Goal: Task Accomplishment & Management: Complete application form

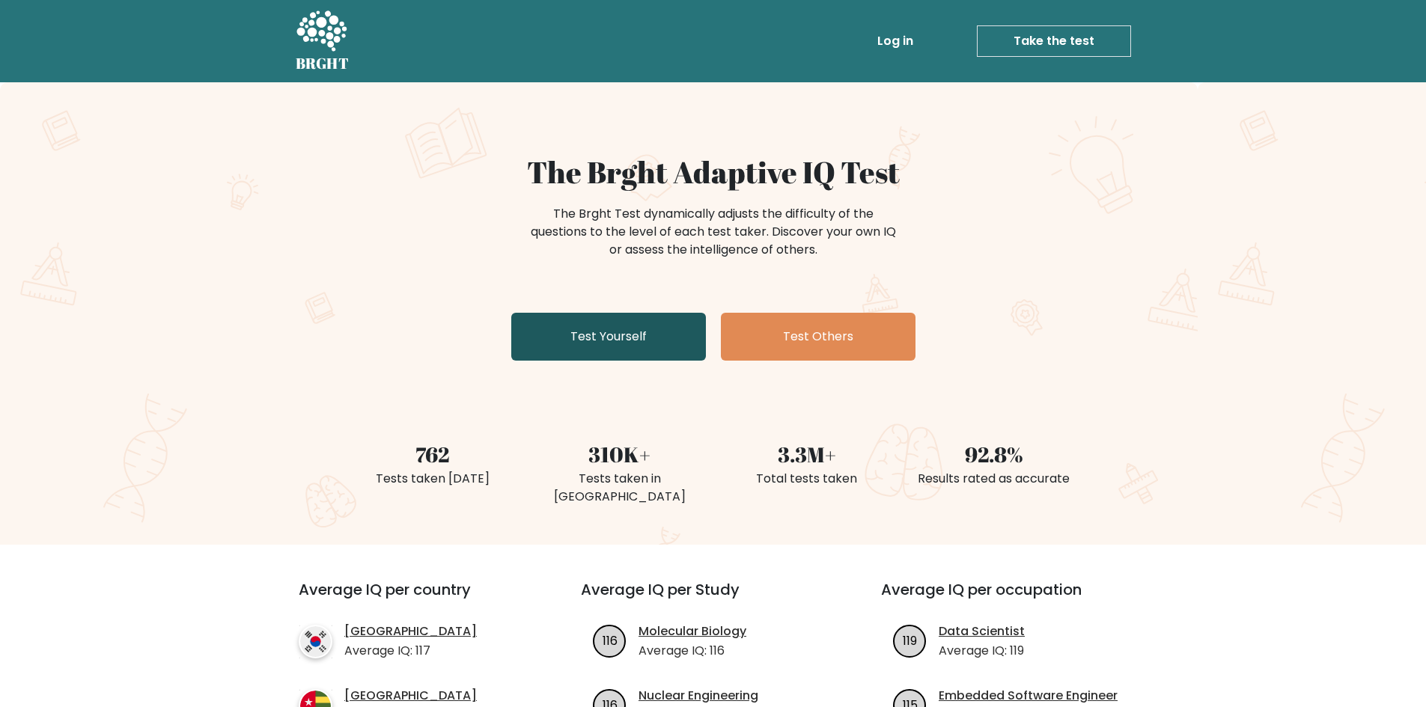
drag, startPoint x: 0, startPoint y: 0, endPoint x: 551, endPoint y: 339, distance: 646.7
click at [551, 339] on link "Test Yourself" at bounding box center [608, 337] width 195 height 48
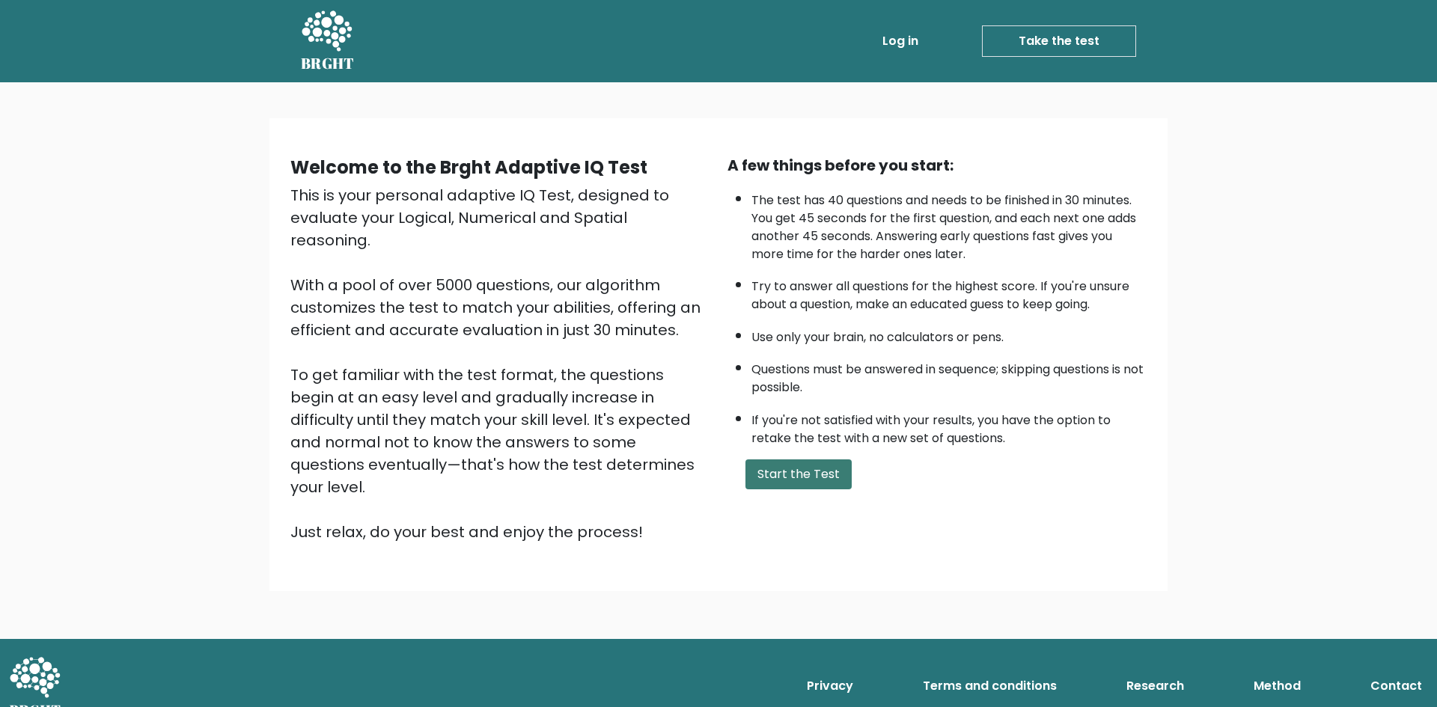
click at [796, 480] on button "Start the Test" at bounding box center [798, 474] width 106 height 30
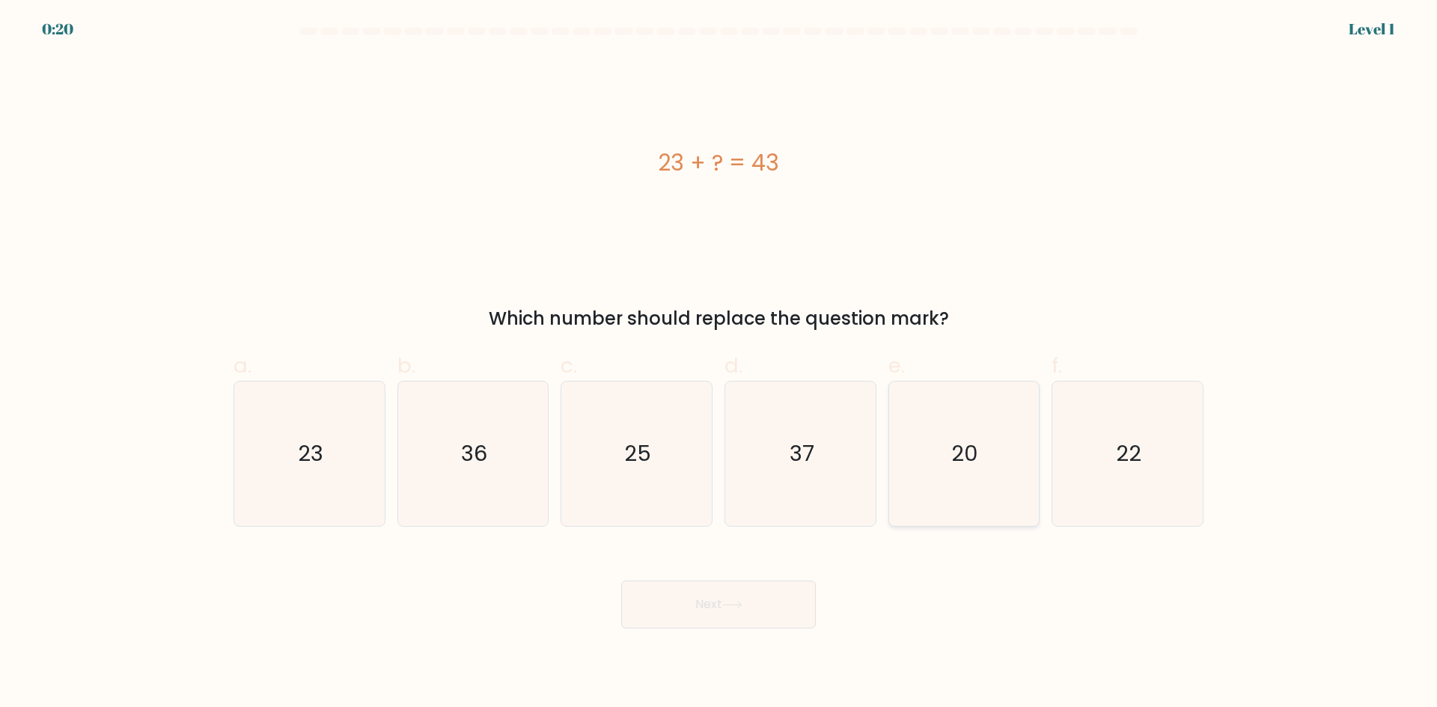
click at [938, 453] on icon "20" at bounding box center [963, 454] width 144 height 144
click at [719, 364] on input "e. 20" at bounding box center [718, 359] width 1 height 10
radio input "true"
click at [747, 604] on button "Next" at bounding box center [718, 605] width 195 height 48
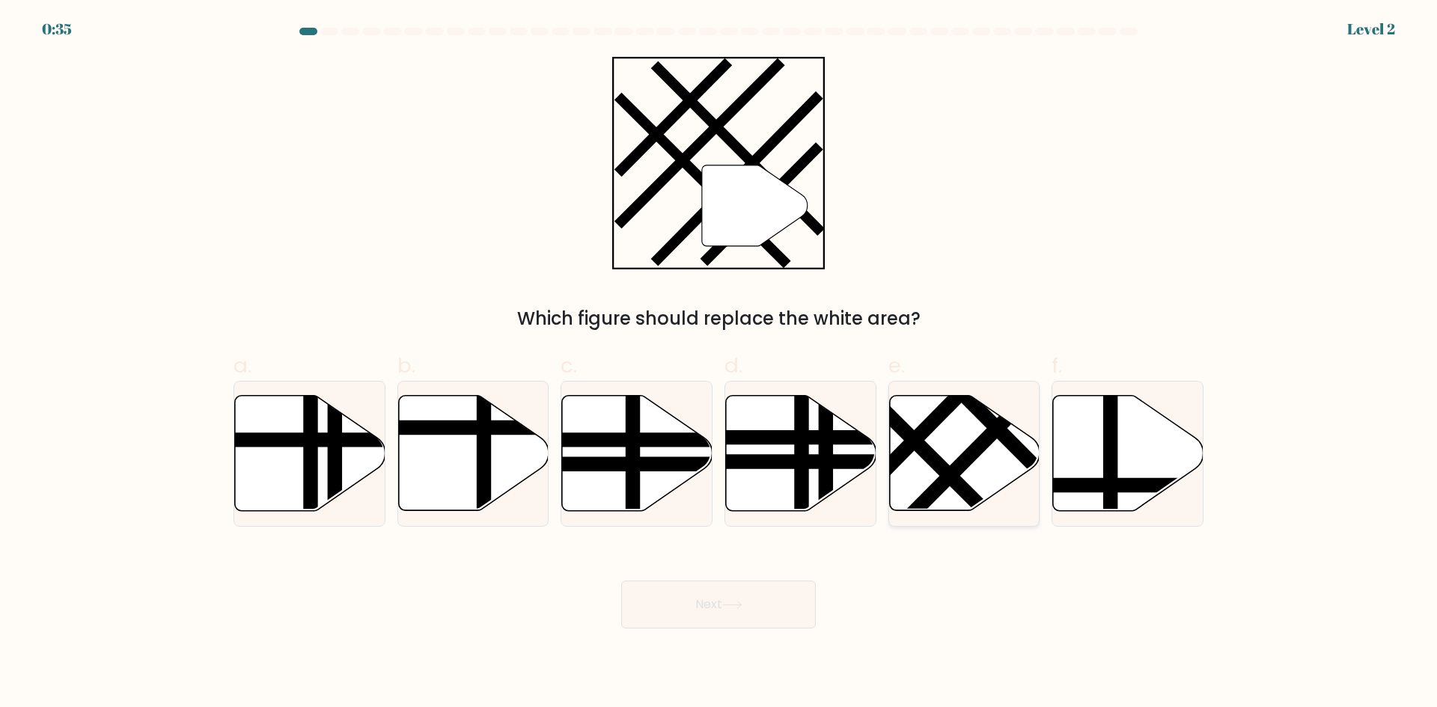
click at [973, 465] on icon at bounding box center [964, 453] width 150 height 115
click at [719, 364] on input "e." at bounding box center [718, 359] width 1 height 10
radio input "true"
click at [733, 614] on button "Next" at bounding box center [718, 605] width 195 height 48
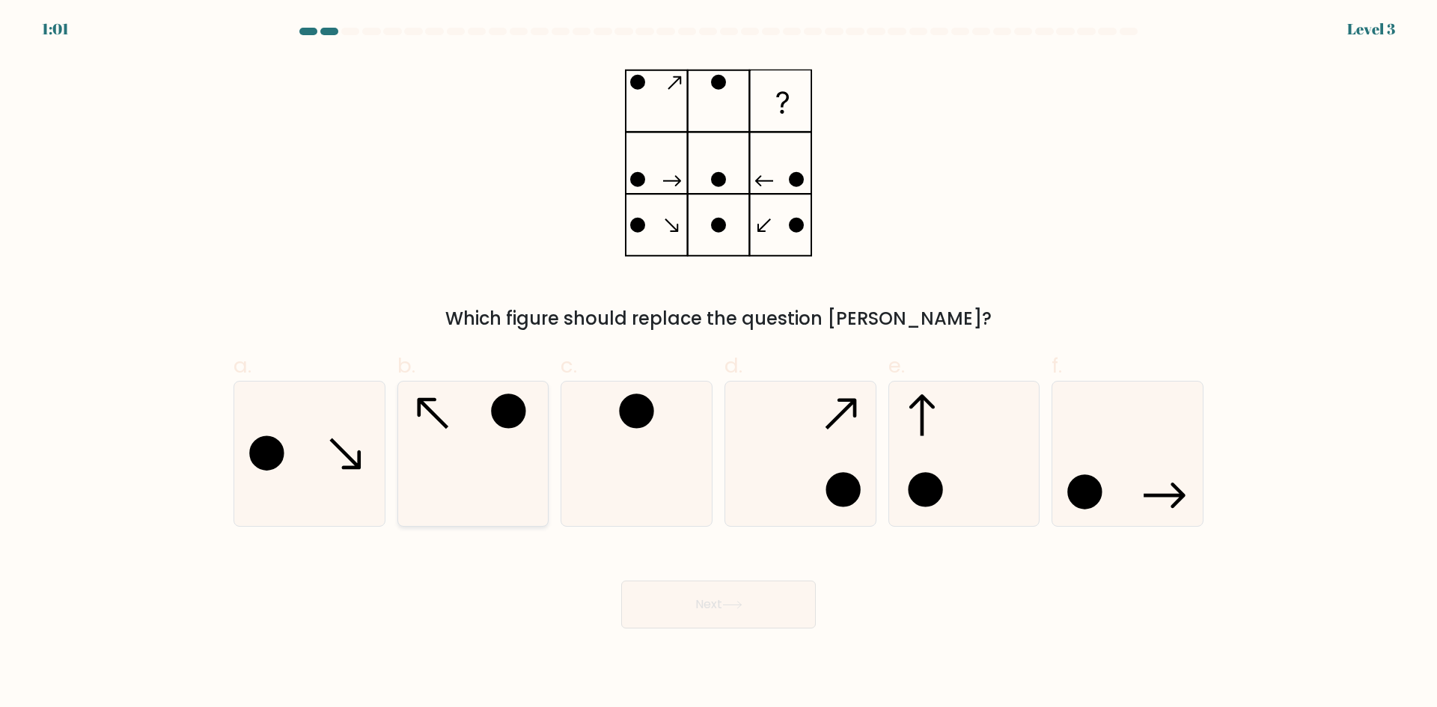
click at [453, 450] on icon at bounding box center [472, 454] width 144 height 144
click at [718, 364] on input "b." at bounding box center [718, 359] width 1 height 10
radio input "true"
click at [701, 623] on button "Next" at bounding box center [718, 605] width 195 height 48
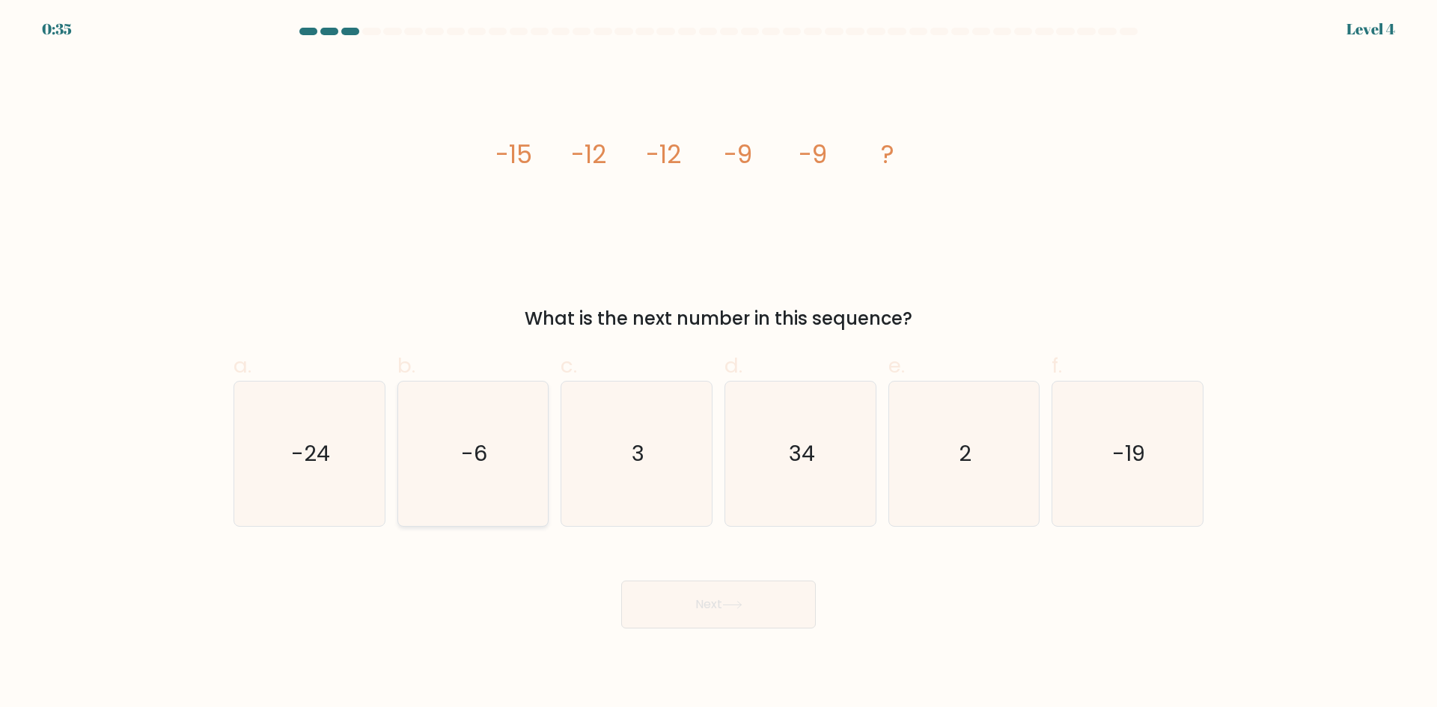
click at [480, 462] on text "-6" at bounding box center [474, 454] width 26 height 30
click at [718, 364] on input "b. -6" at bounding box center [718, 359] width 1 height 10
radio input "true"
click at [768, 606] on button "Next" at bounding box center [718, 605] width 195 height 48
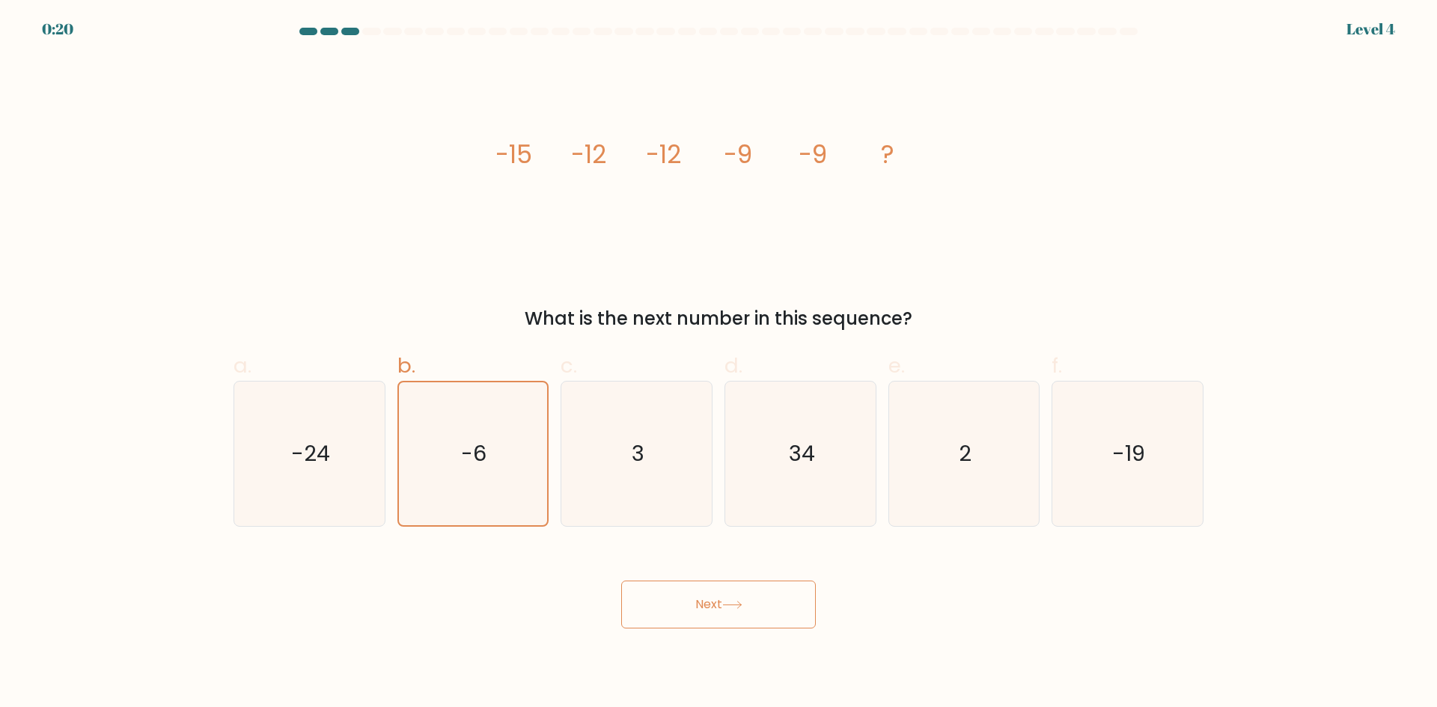
click at [768, 606] on button "Next" at bounding box center [718, 605] width 195 height 48
click at [719, 605] on button "Next" at bounding box center [718, 605] width 195 height 48
click at [621, 581] on button "Next" at bounding box center [718, 605] width 195 height 48
click at [673, 611] on button "Next" at bounding box center [718, 605] width 195 height 48
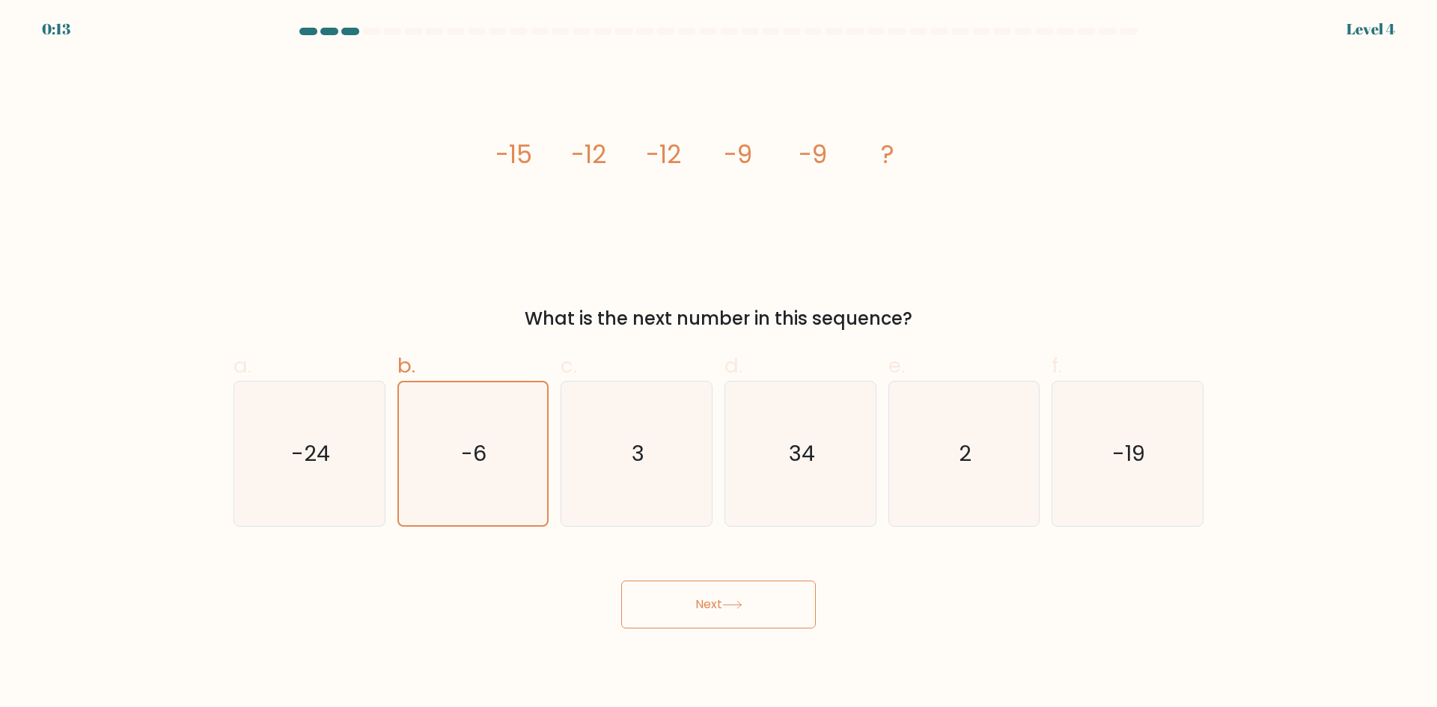
click at [673, 611] on button "Next" at bounding box center [718, 605] width 195 height 48
click at [711, 608] on button "Next" at bounding box center [718, 605] width 195 height 48
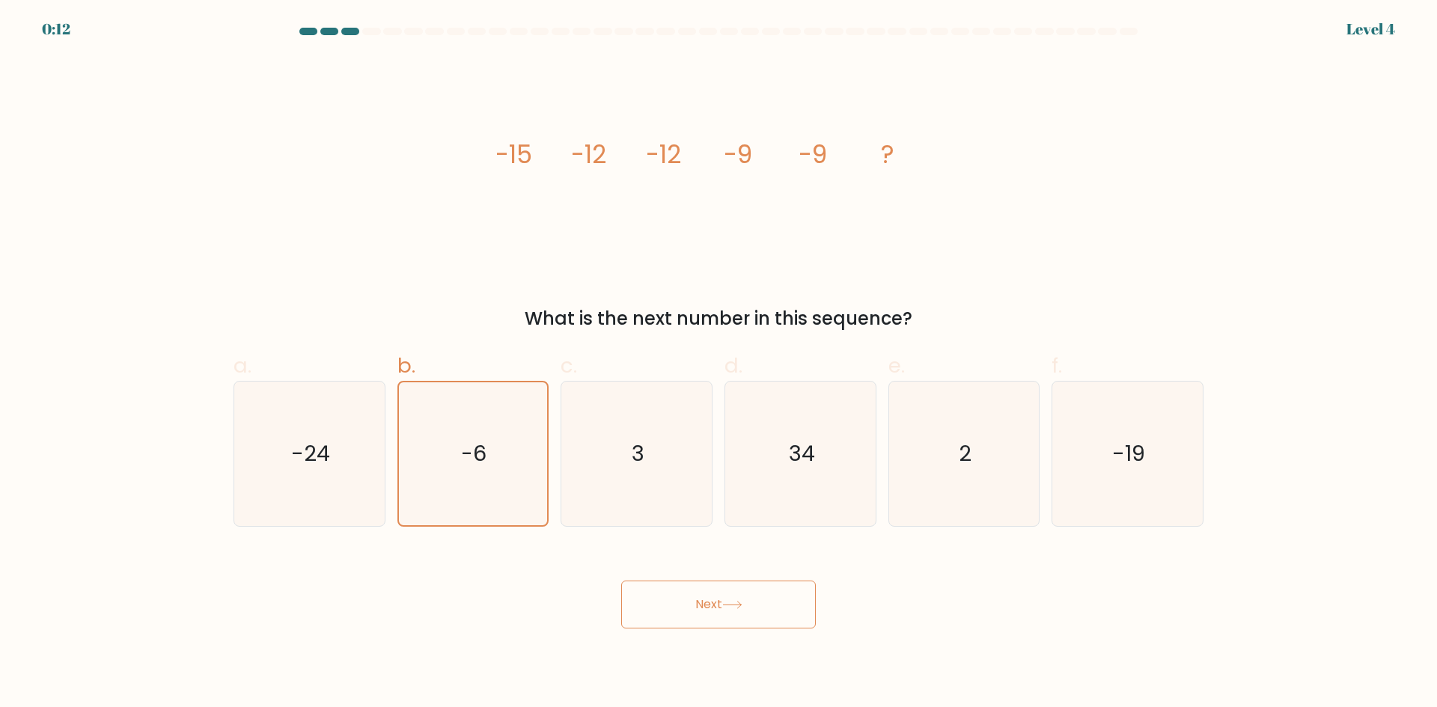
click at [711, 608] on button "Next" at bounding box center [718, 605] width 195 height 48
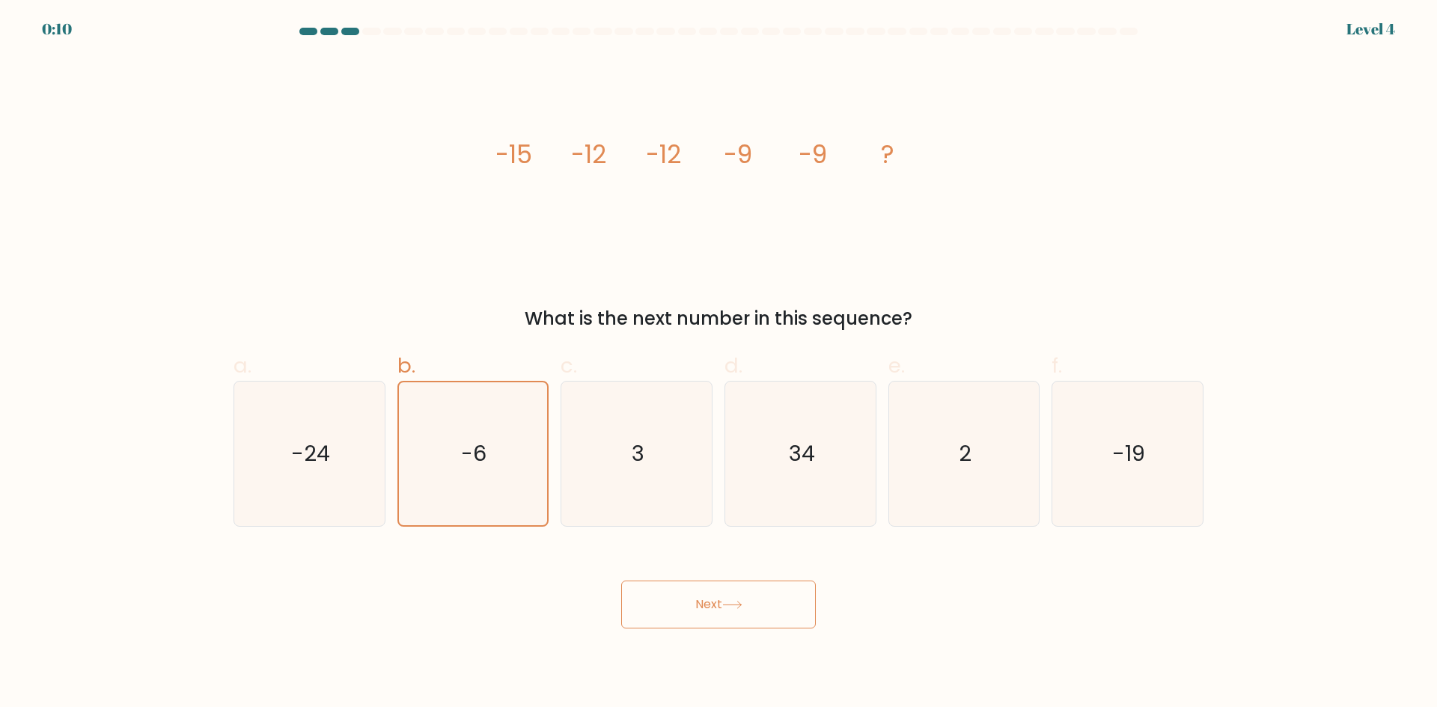
click at [711, 608] on button "Next" at bounding box center [718, 605] width 195 height 48
click at [499, 464] on icon "-6" at bounding box center [472, 453] width 143 height 143
click at [718, 364] on input "b. -6" at bounding box center [718, 359] width 1 height 10
click at [691, 599] on button "Next" at bounding box center [718, 605] width 195 height 48
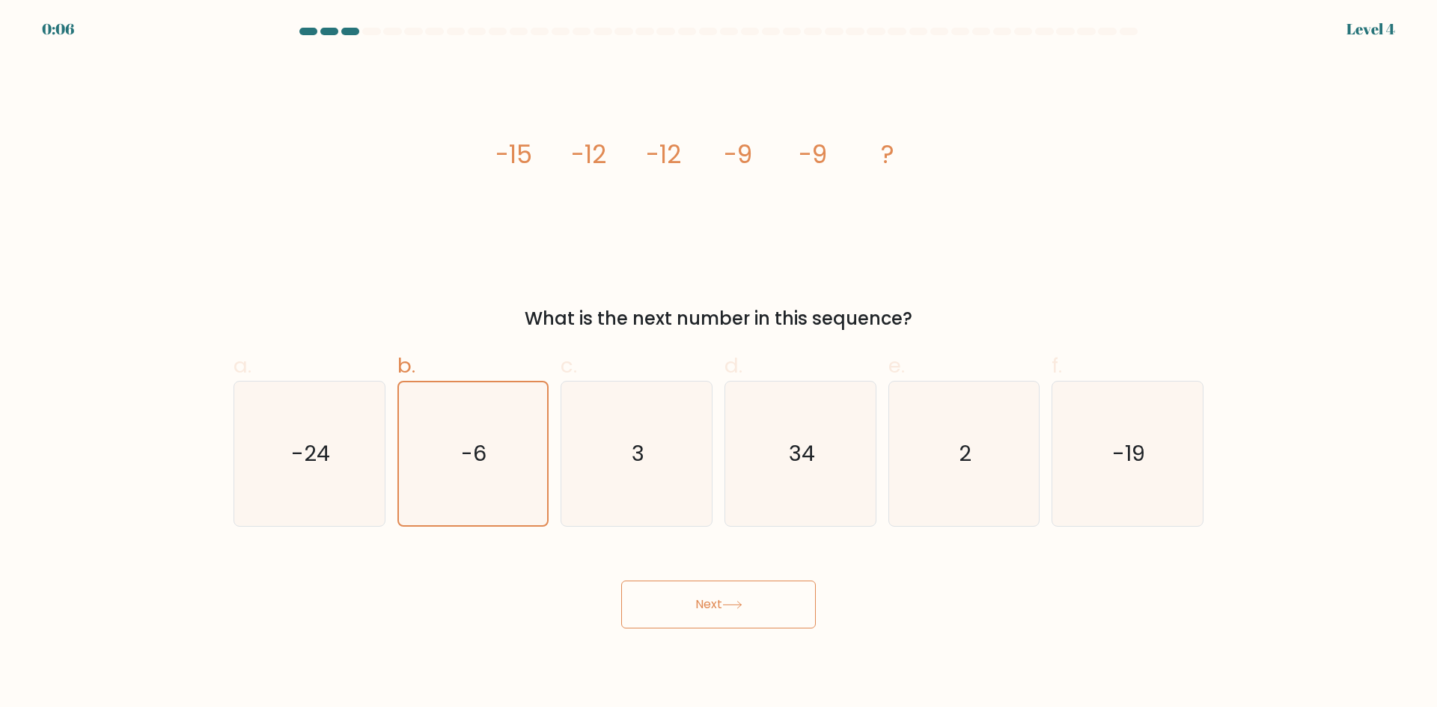
click at [691, 599] on button "Next" at bounding box center [718, 605] width 195 height 48
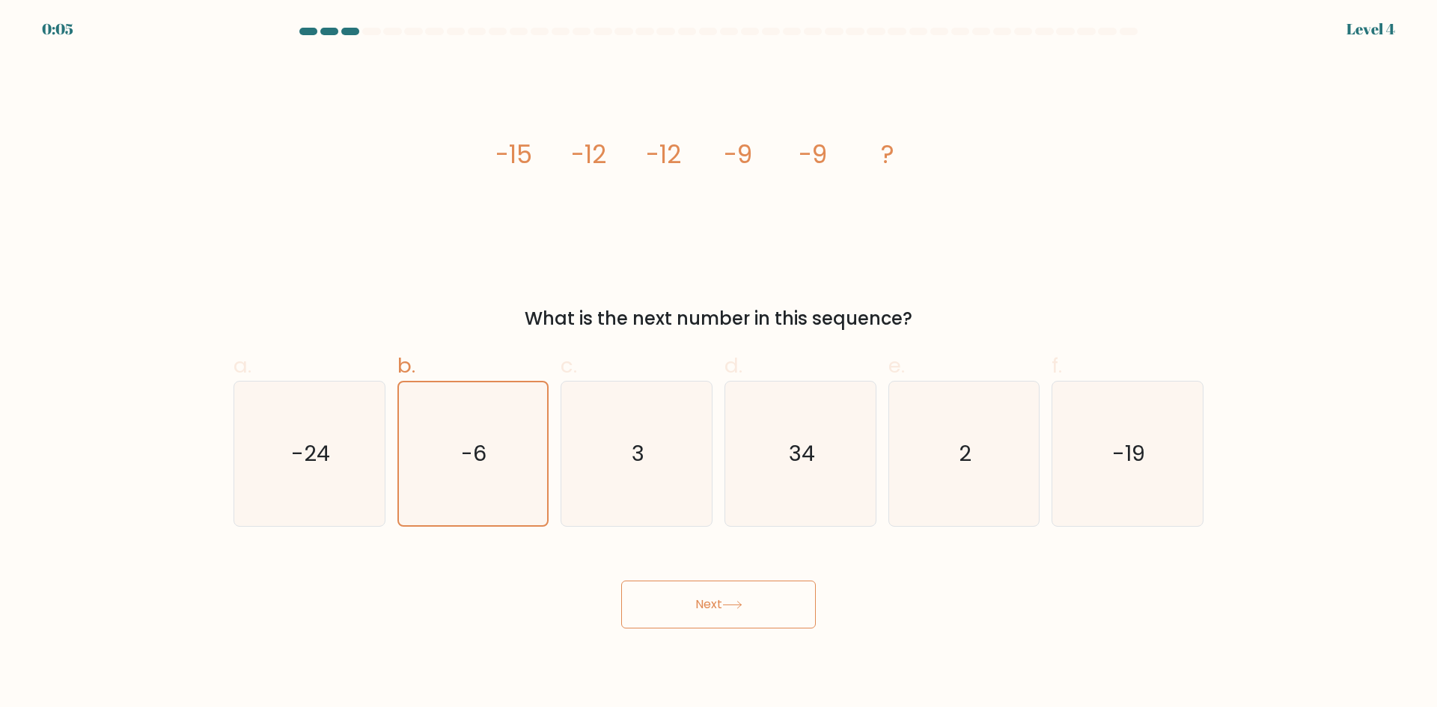
drag, startPoint x: 691, startPoint y: 599, endPoint x: 780, endPoint y: 605, distance: 88.6
click at [780, 605] on button "Next" at bounding box center [718, 605] width 195 height 48
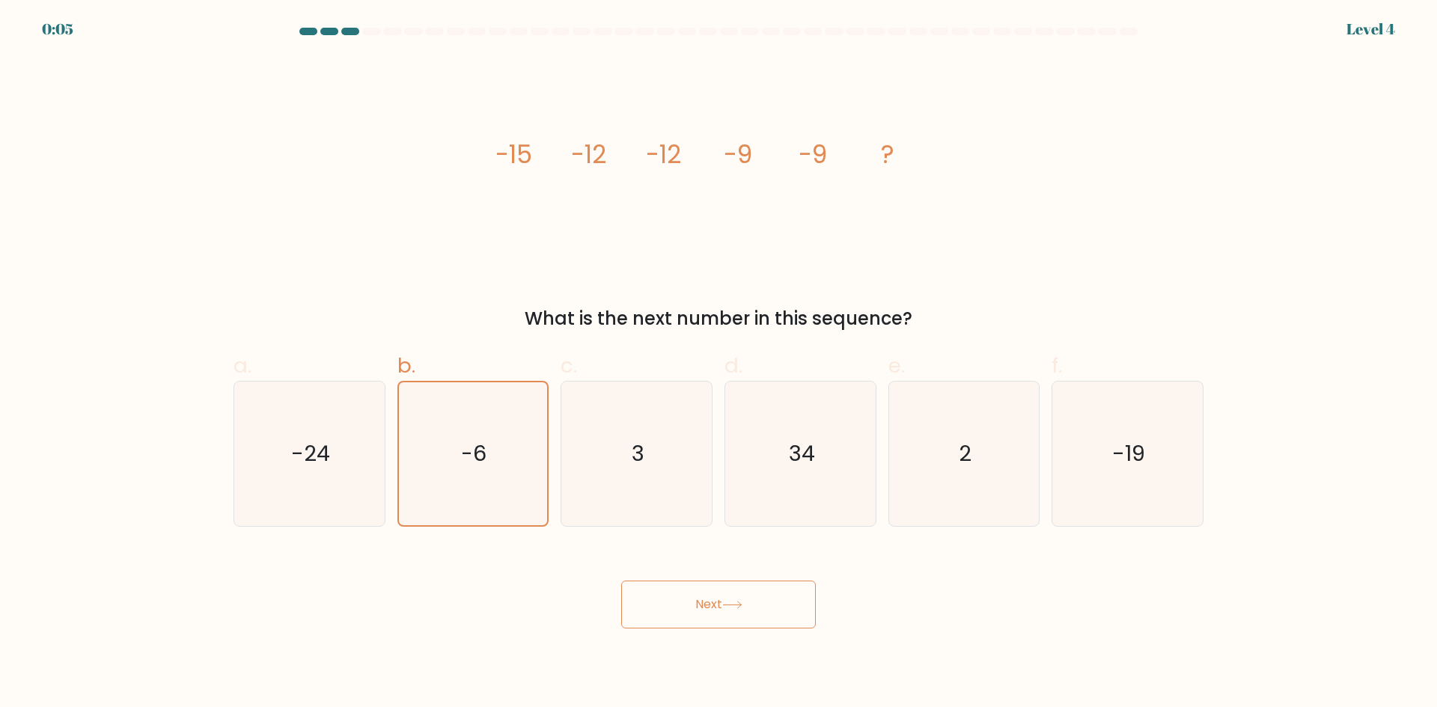
click at [780, 605] on button "Next" at bounding box center [718, 605] width 195 height 48
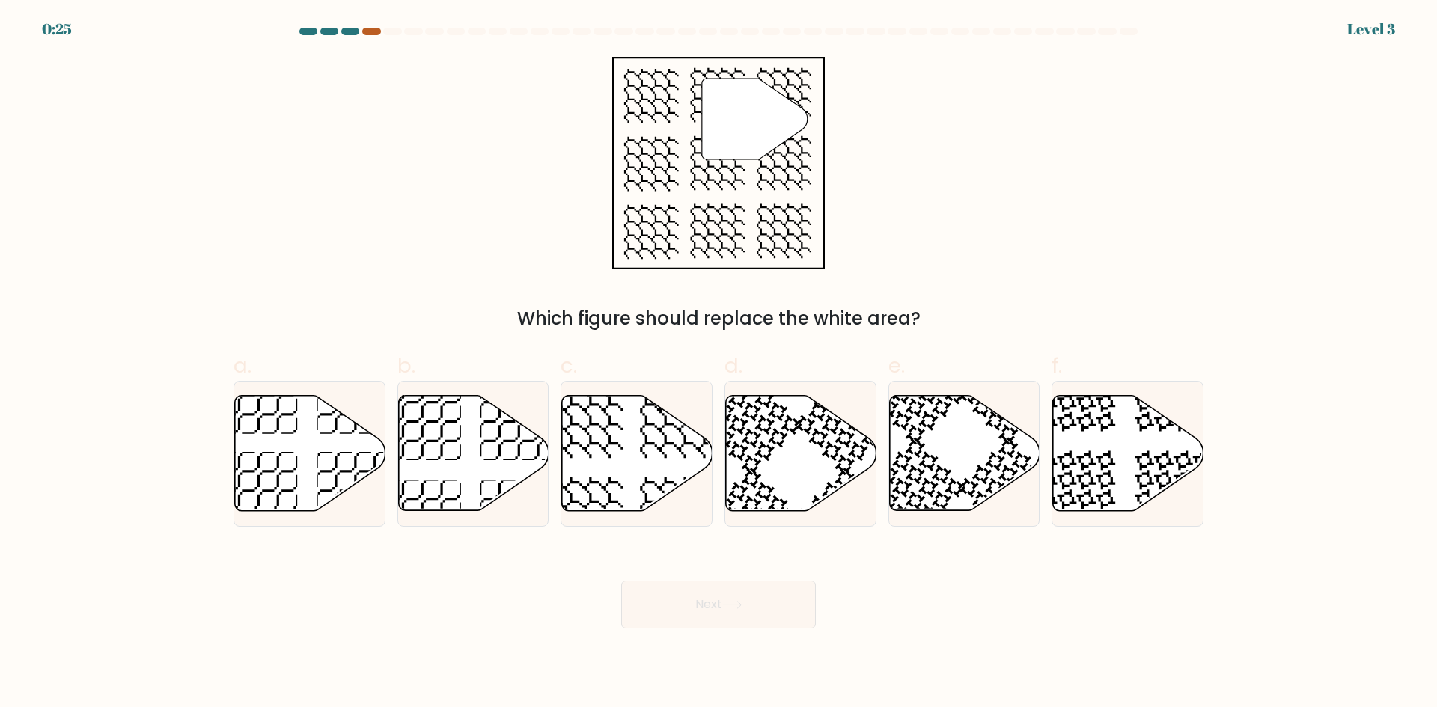
click at [367, 28] on div at bounding box center [371, 31] width 18 height 7
click at [353, 29] on div at bounding box center [350, 31] width 18 height 7
click at [381, 31] on at bounding box center [718, 31] width 841 height 7
click at [635, 447] on icon at bounding box center [637, 453] width 150 height 115
click at [718, 364] on input "c." at bounding box center [718, 359] width 1 height 10
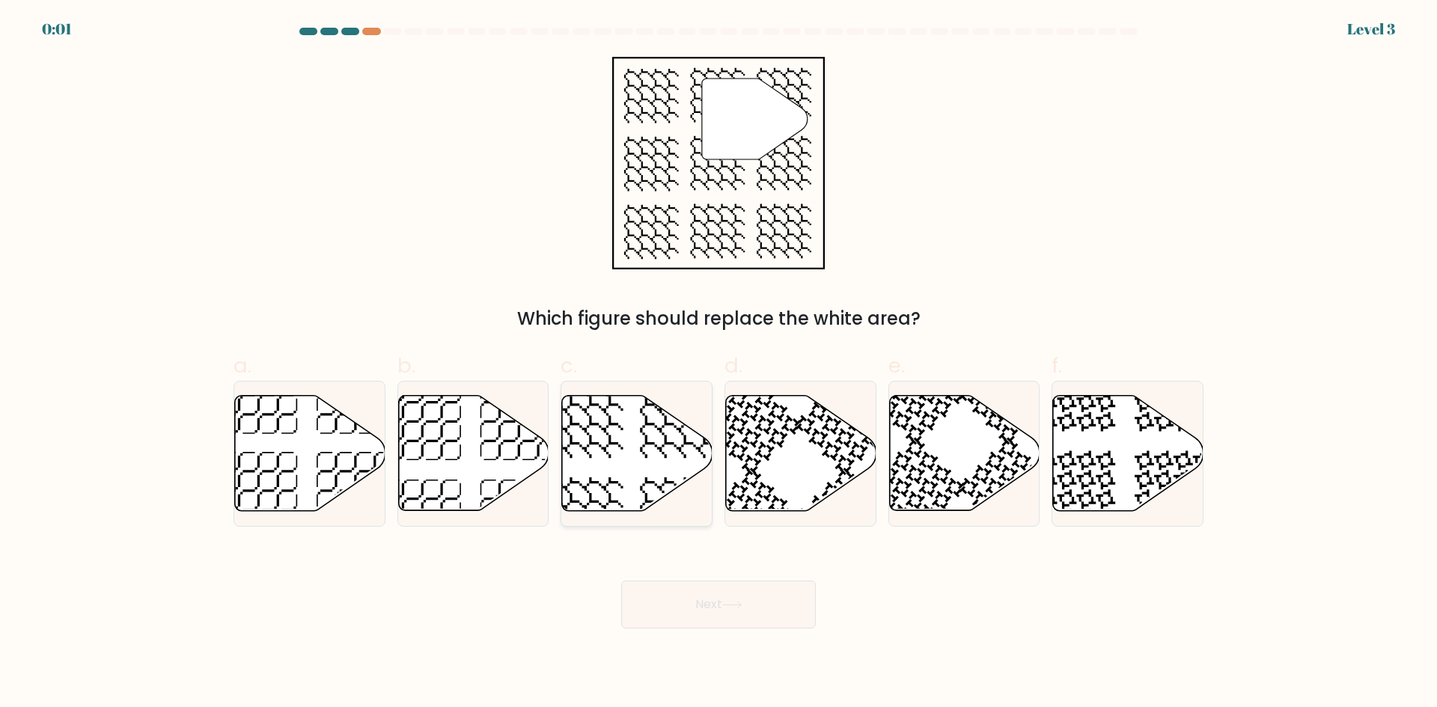
radio input "true"
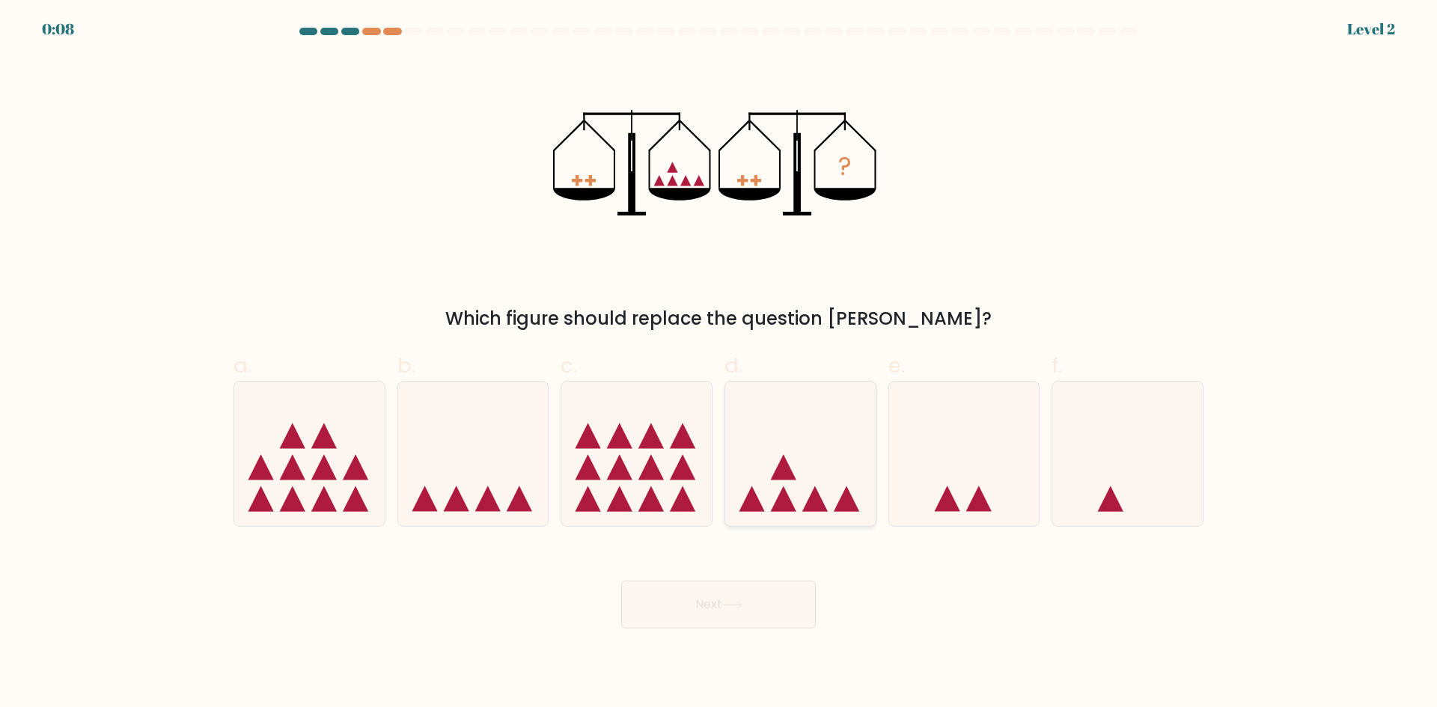
click at [792, 494] on icon at bounding box center [800, 453] width 150 height 124
click at [719, 364] on input "d." at bounding box center [718, 359] width 1 height 10
radio input "true"
click at [730, 608] on icon at bounding box center [732, 605] width 20 height 8
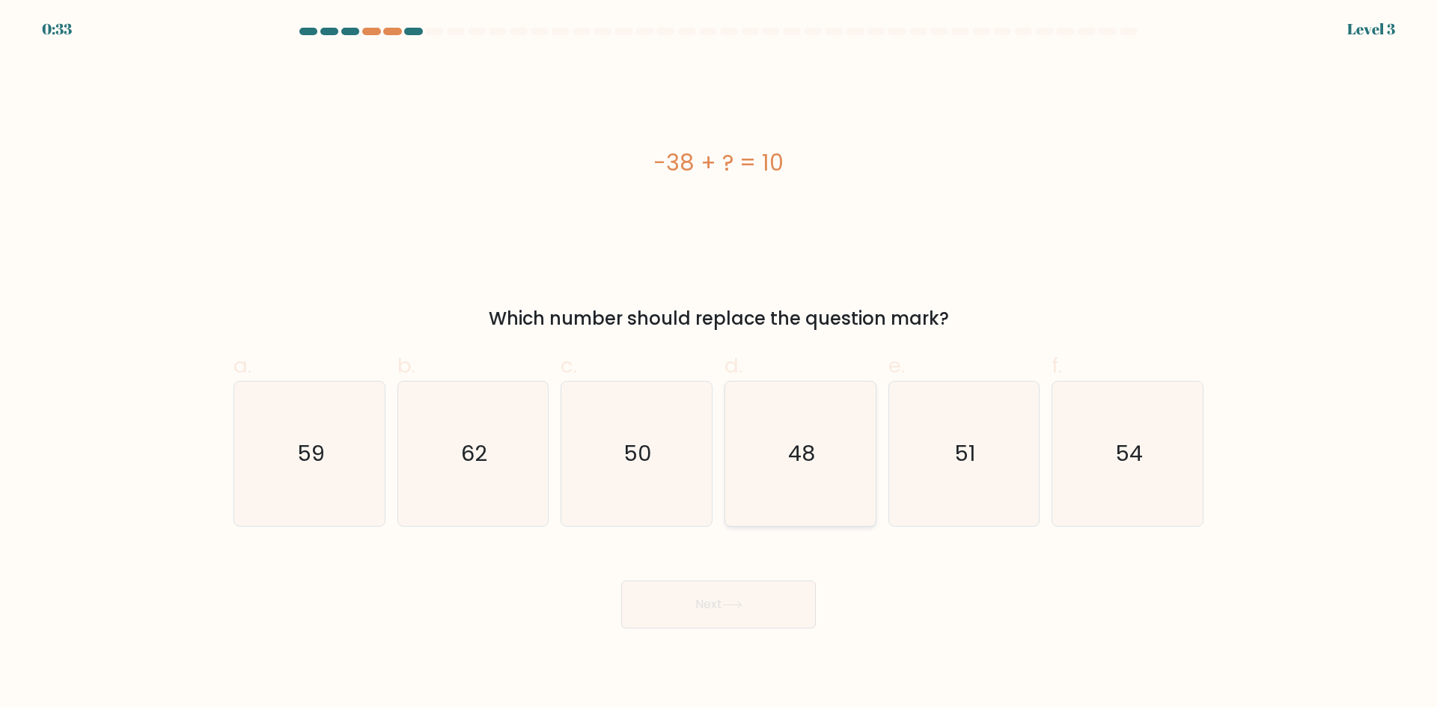
click at [763, 394] on icon "48" at bounding box center [800, 454] width 144 height 144
click at [719, 364] on input "d. 48" at bounding box center [718, 359] width 1 height 10
radio input "true"
click at [703, 627] on button "Next" at bounding box center [718, 605] width 195 height 48
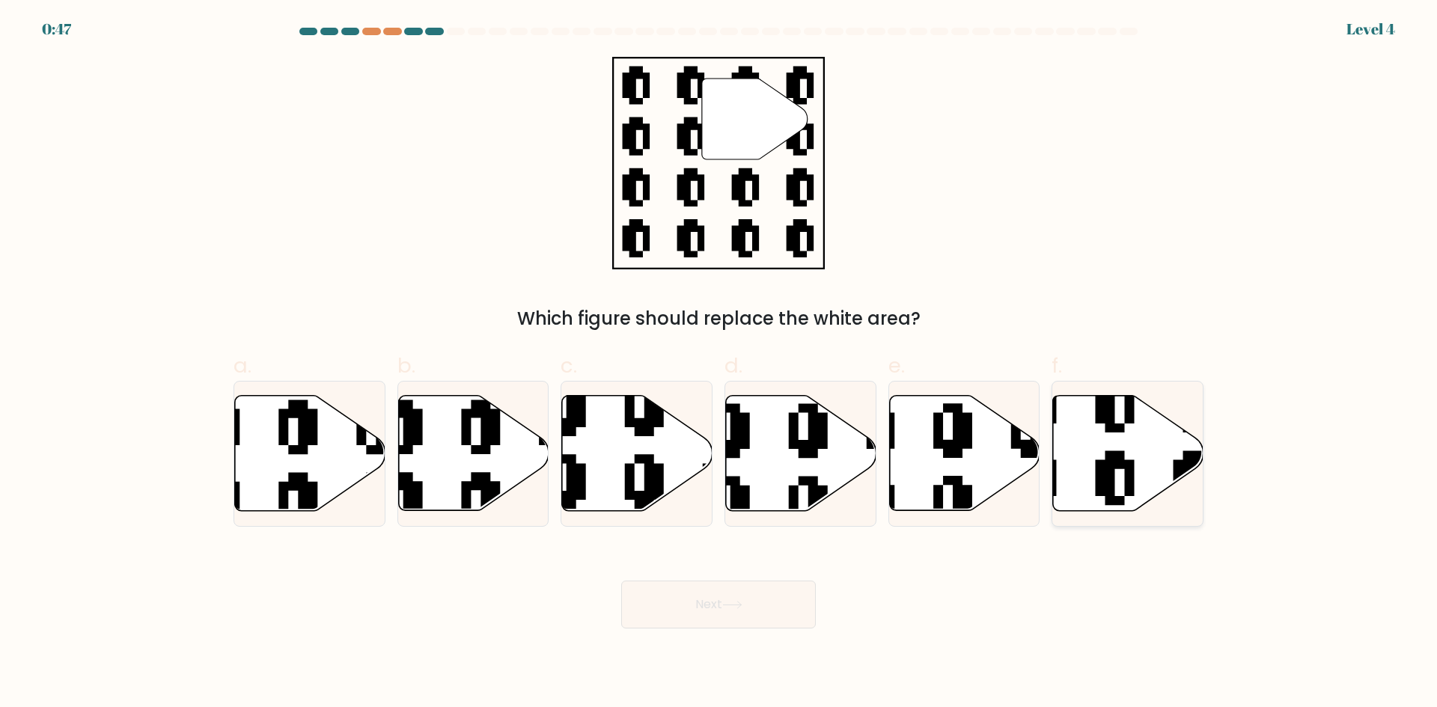
click at [1116, 459] on icon at bounding box center [1076, 514] width 272 height 272
click at [719, 364] on input "f." at bounding box center [718, 359] width 1 height 10
radio input "true"
click at [689, 598] on button "Next" at bounding box center [718, 605] width 195 height 48
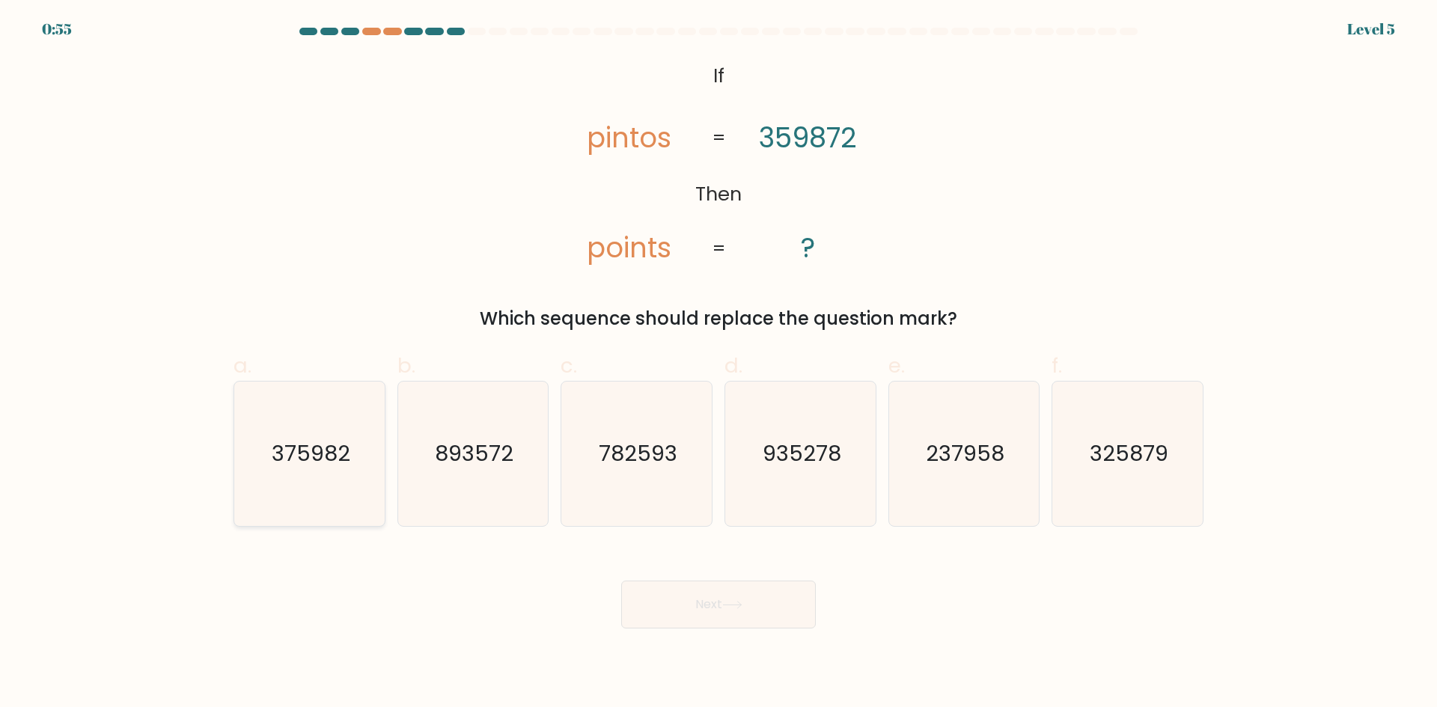
click at [319, 484] on icon "375982" at bounding box center [309, 454] width 144 height 144
click at [718, 364] on input "a. 375982" at bounding box center [718, 359] width 1 height 10
radio input "true"
click at [771, 600] on button "Next" at bounding box center [718, 605] width 195 height 48
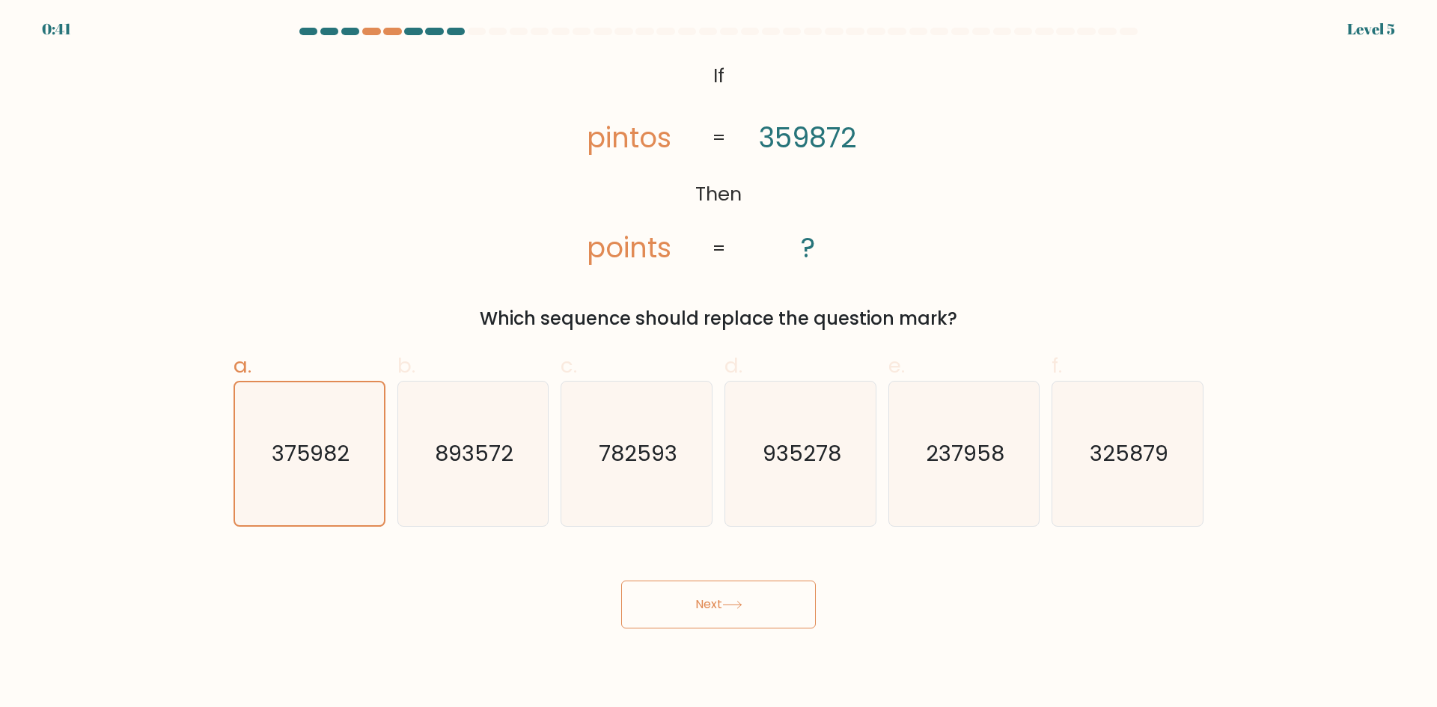
click at [732, 599] on button "Next" at bounding box center [718, 605] width 195 height 48
click at [688, 611] on button "Next" at bounding box center [718, 605] width 195 height 48
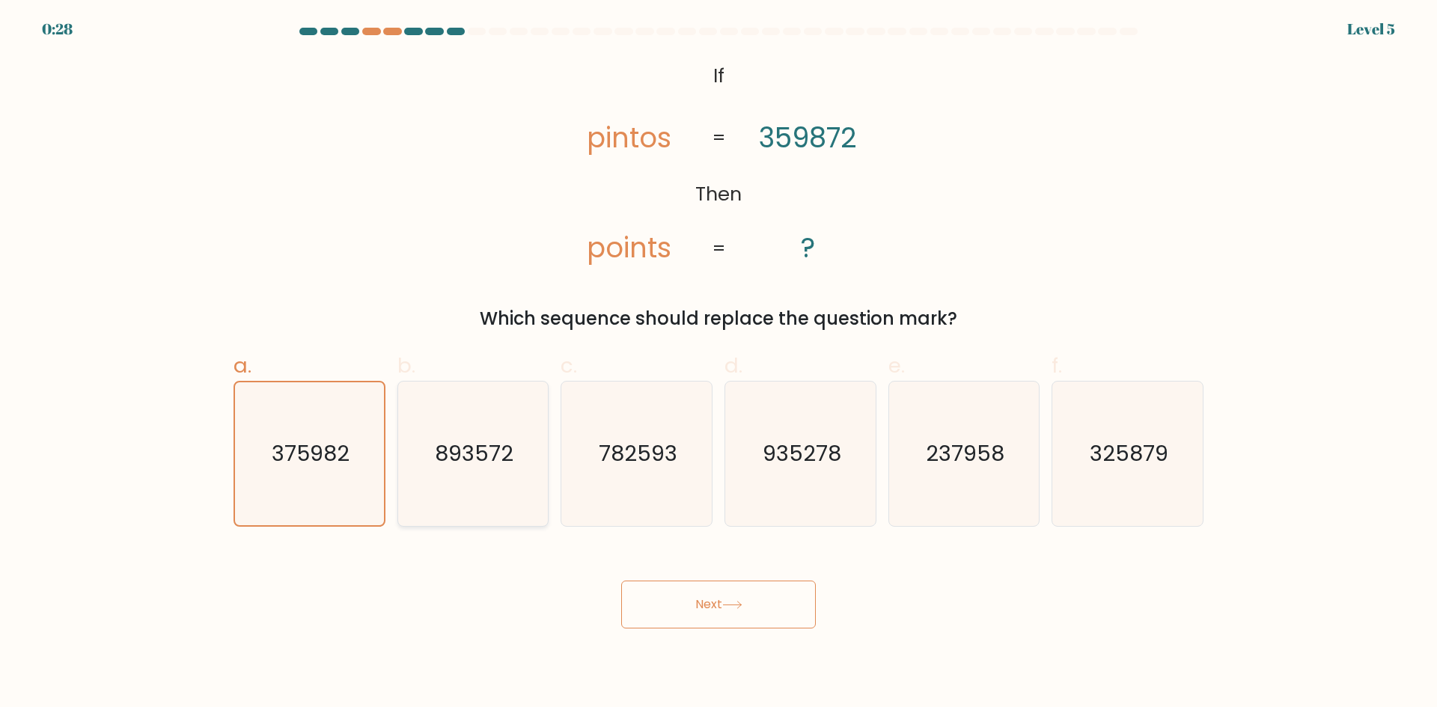
click at [476, 456] on text "893572" at bounding box center [474, 454] width 79 height 30
click at [718, 364] on input "b. 893572" at bounding box center [718, 359] width 1 height 10
radio input "true"
click at [331, 456] on text "375982" at bounding box center [311, 454] width 79 height 30
click at [718, 364] on input "a. 375982" at bounding box center [718, 359] width 1 height 10
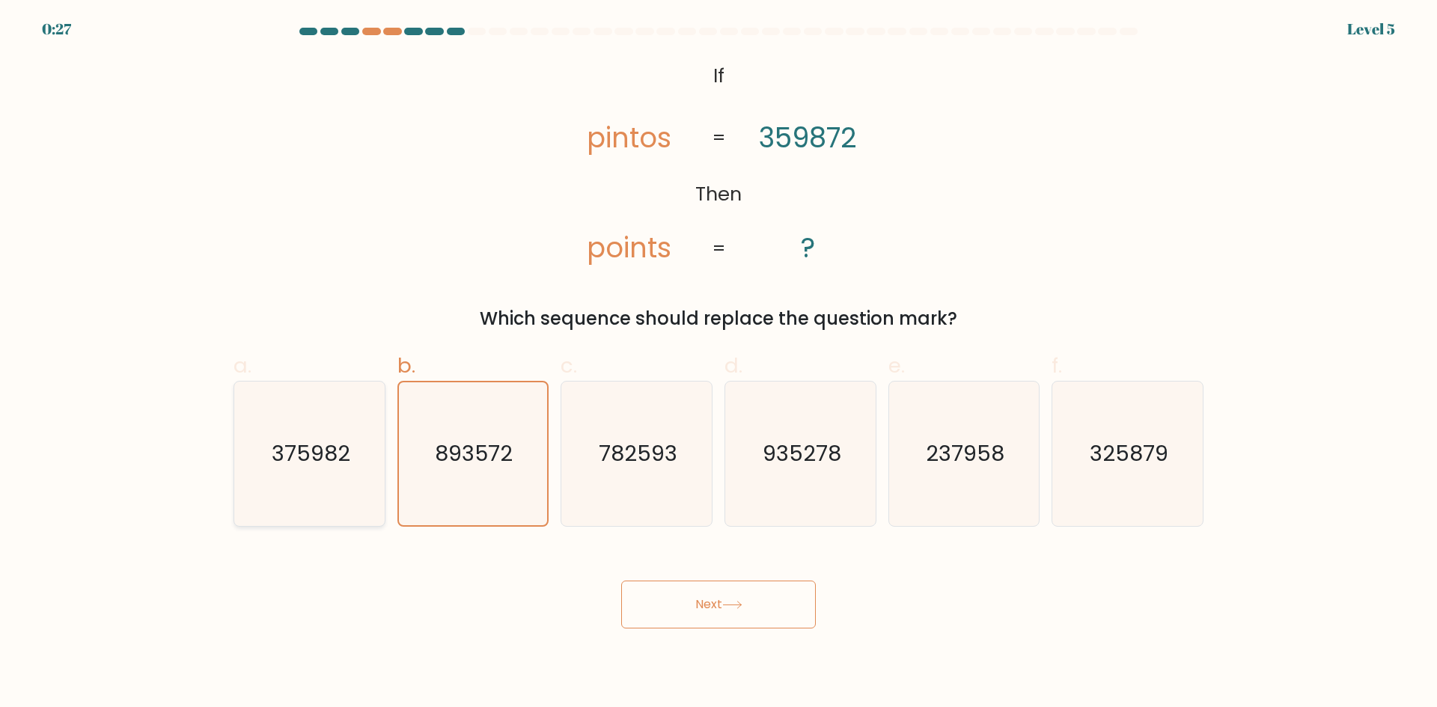
radio input "true"
click at [334, 462] on text "375982" at bounding box center [311, 454] width 78 height 30
click at [718, 364] on input "a. 375982" at bounding box center [718, 359] width 1 height 10
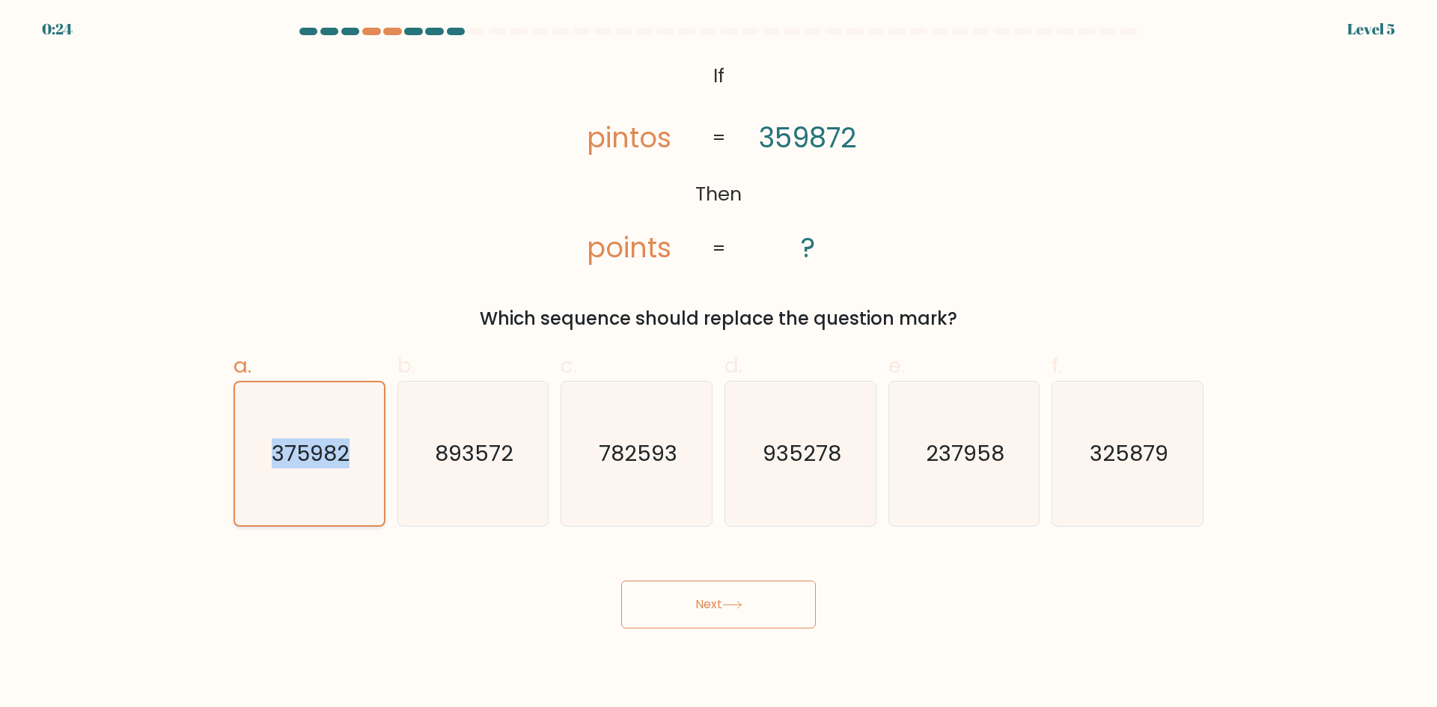
click at [334, 462] on text "375982" at bounding box center [311, 454] width 78 height 30
click at [718, 364] on input "a. 375982" at bounding box center [718, 359] width 1 height 10
click at [334, 462] on text "375982" at bounding box center [311, 454] width 78 height 30
click at [718, 364] on input "a. 375982" at bounding box center [718, 359] width 1 height 10
click at [312, 586] on div "Next" at bounding box center [718, 587] width 988 height 84
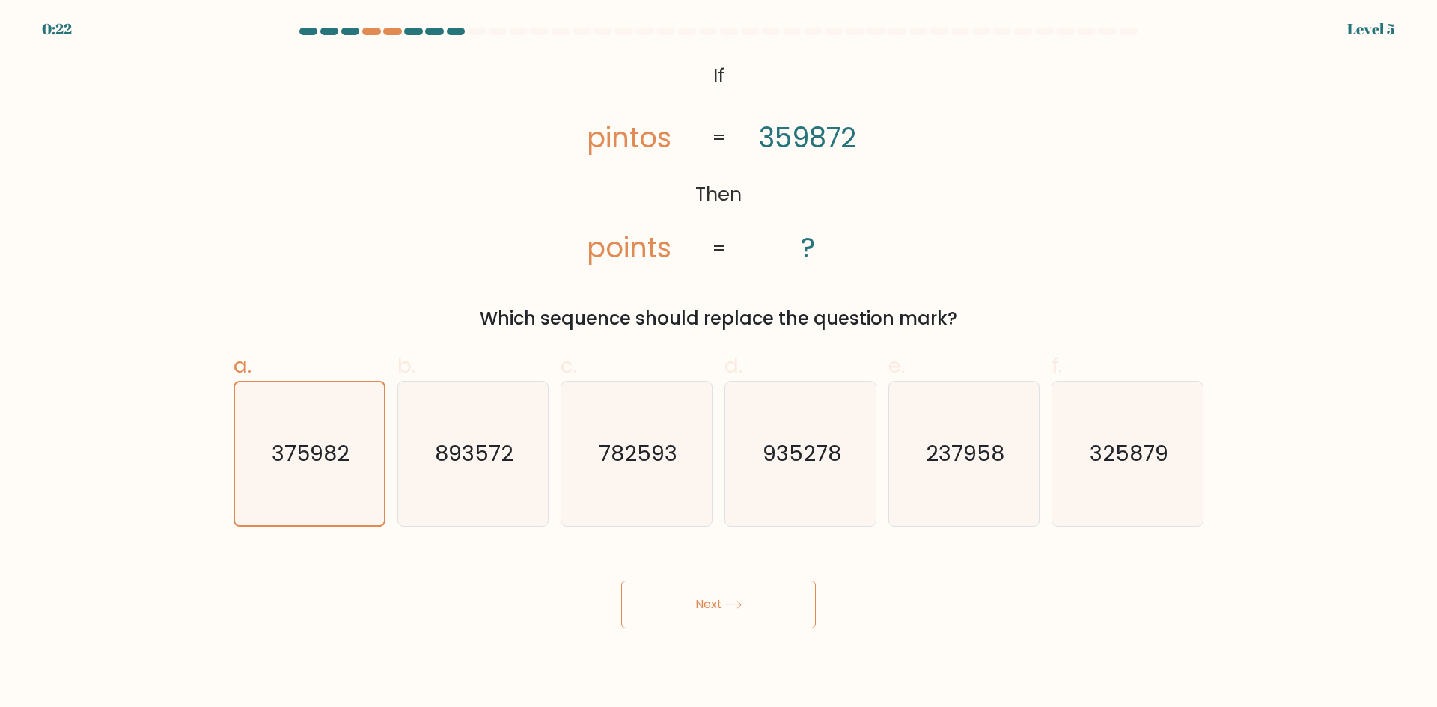
click at [731, 619] on button "Next" at bounding box center [718, 605] width 195 height 48
click at [712, 608] on button "Next" at bounding box center [718, 605] width 195 height 48
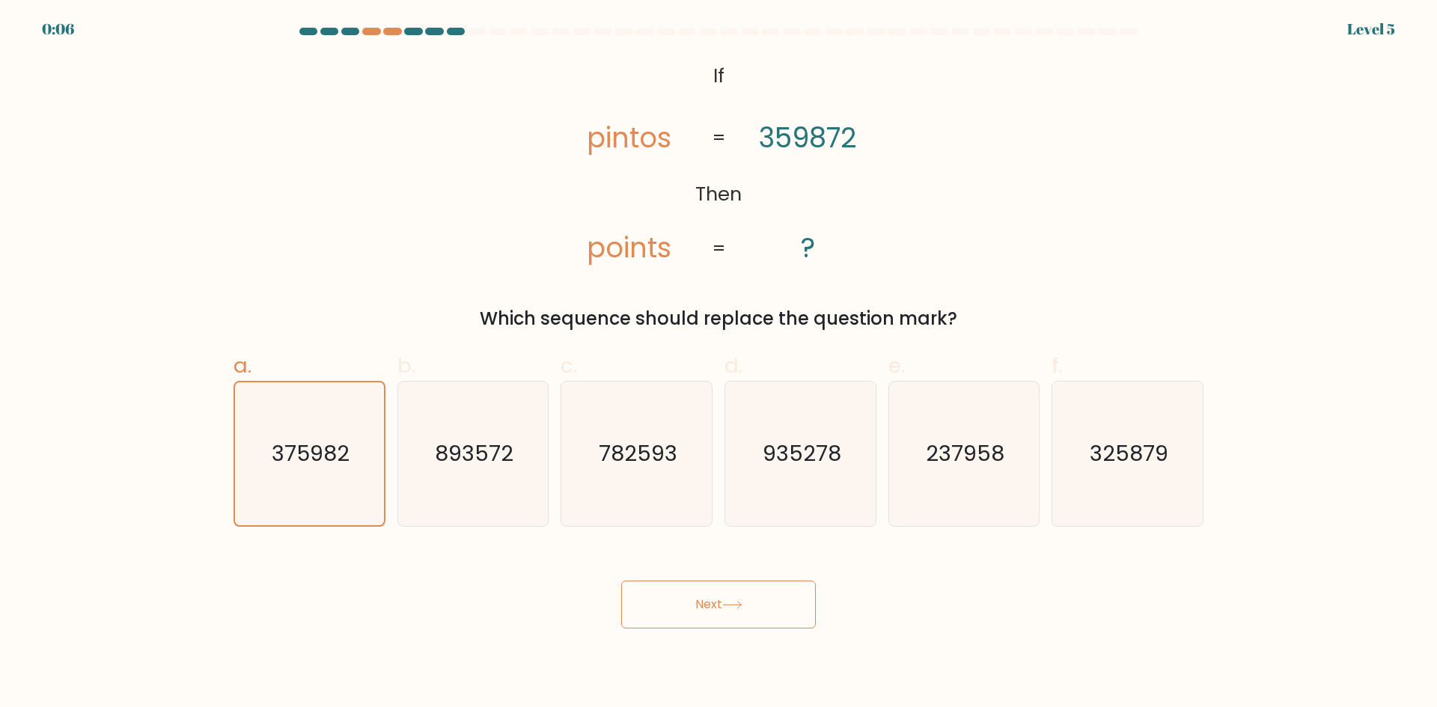
click at [712, 608] on button "Next" at bounding box center [718, 605] width 195 height 48
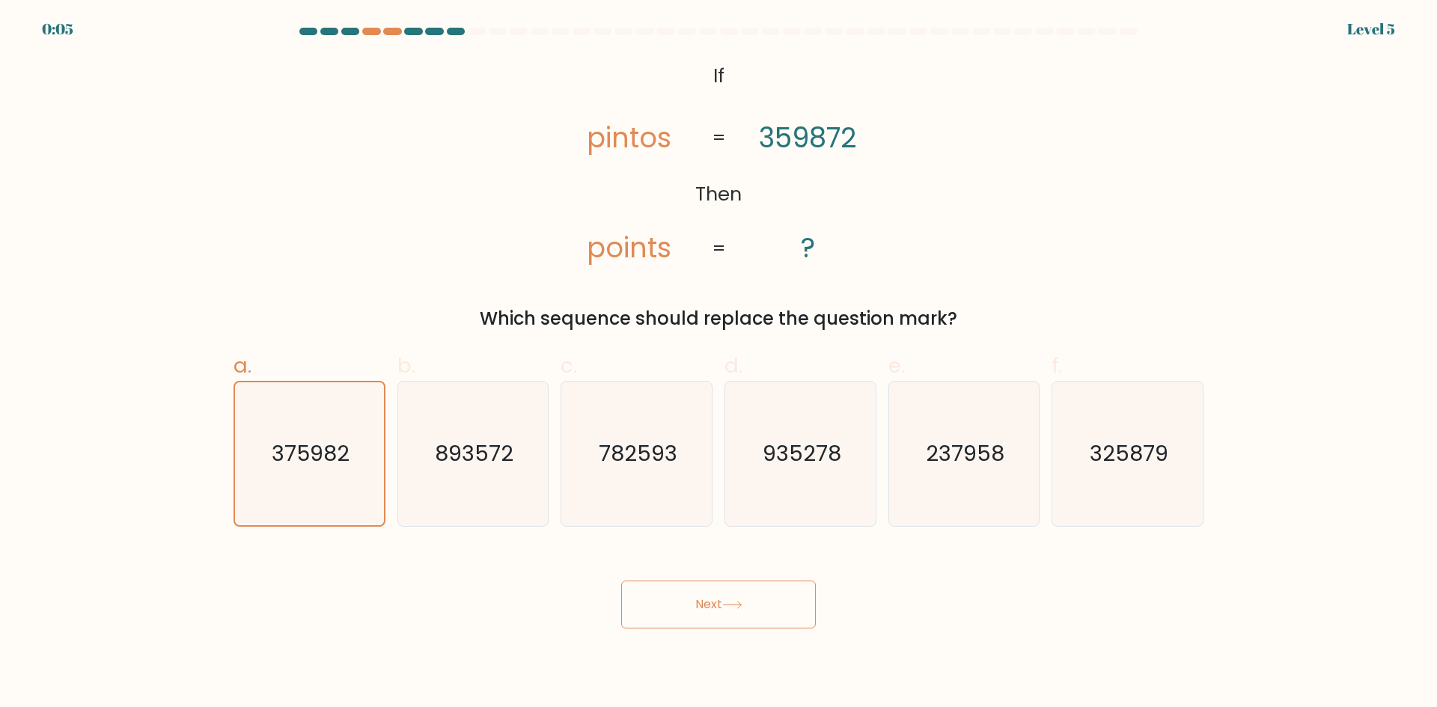
click at [712, 608] on button "Next" at bounding box center [718, 605] width 195 height 48
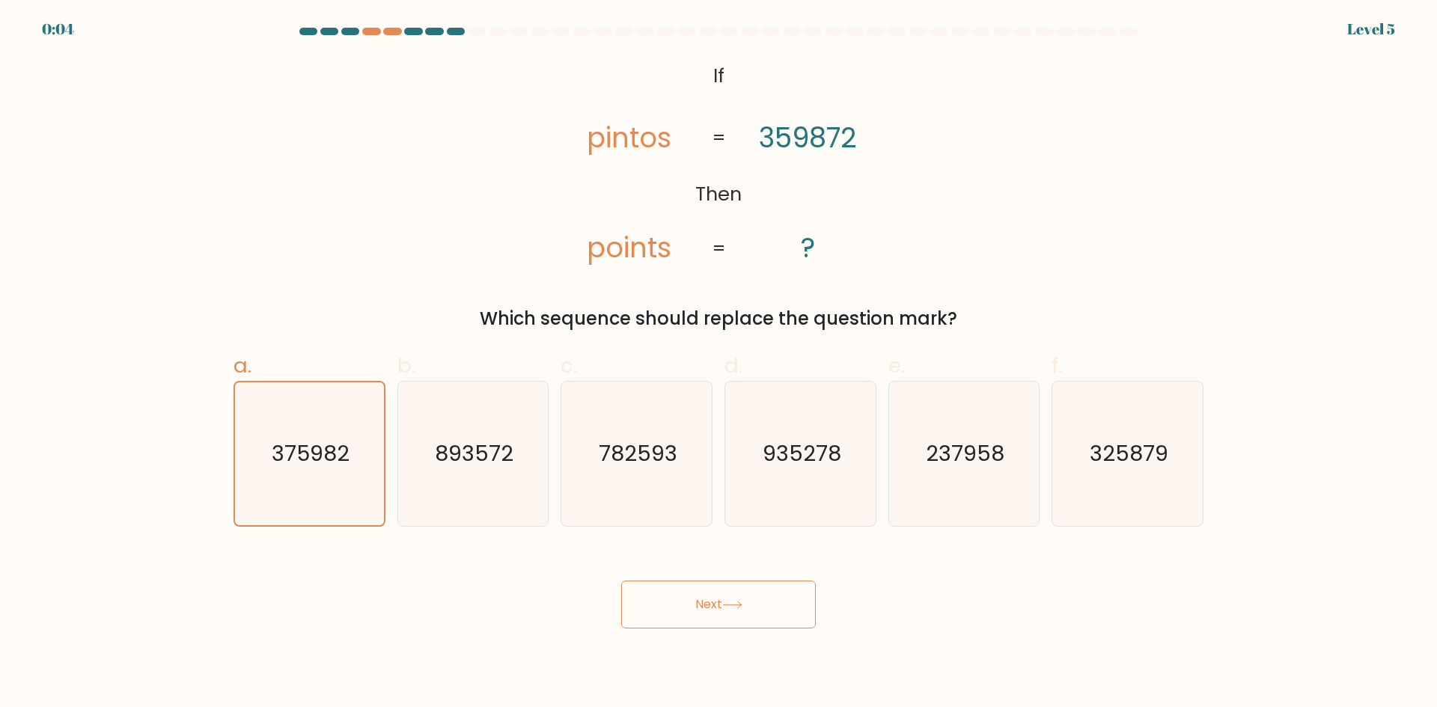
click at [712, 608] on button "Next" at bounding box center [718, 605] width 195 height 48
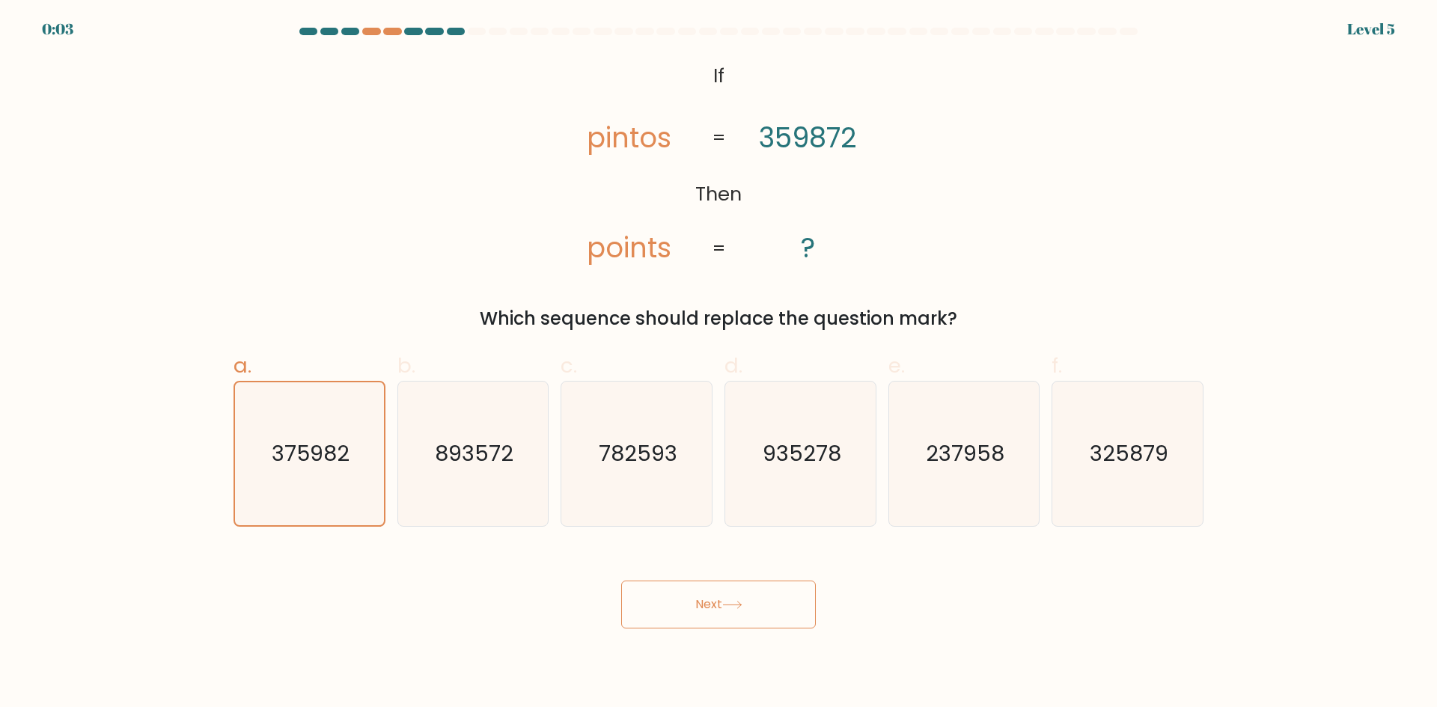
click at [712, 608] on button "Next" at bounding box center [718, 605] width 195 height 48
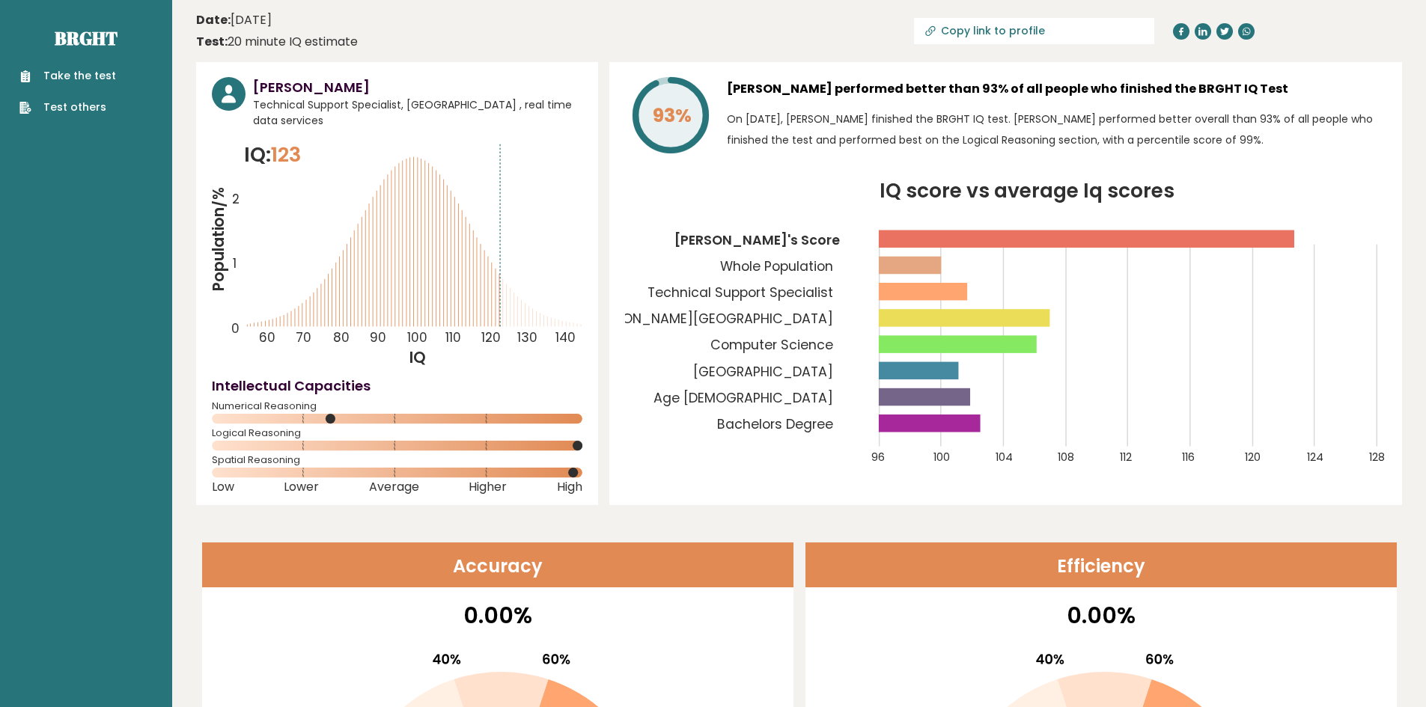
click at [65, 74] on link "Take the test" at bounding box center [67, 76] width 97 height 16
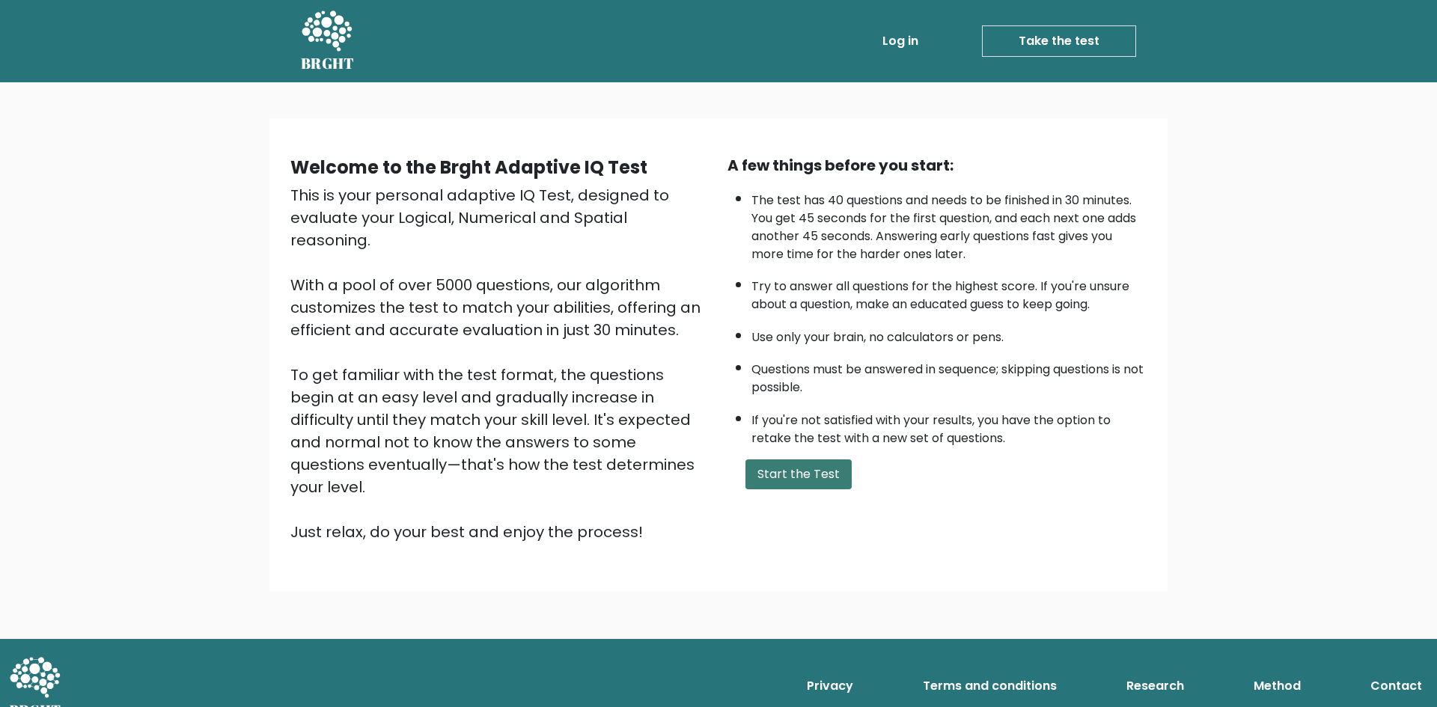
click at [818, 475] on button "Start the Test" at bounding box center [798, 474] width 106 height 30
click at [1018, 49] on link "Take the test" at bounding box center [1059, 40] width 154 height 31
click at [779, 468] on button "Start the Test" at bounding box center [798, 474] width 106 height 30
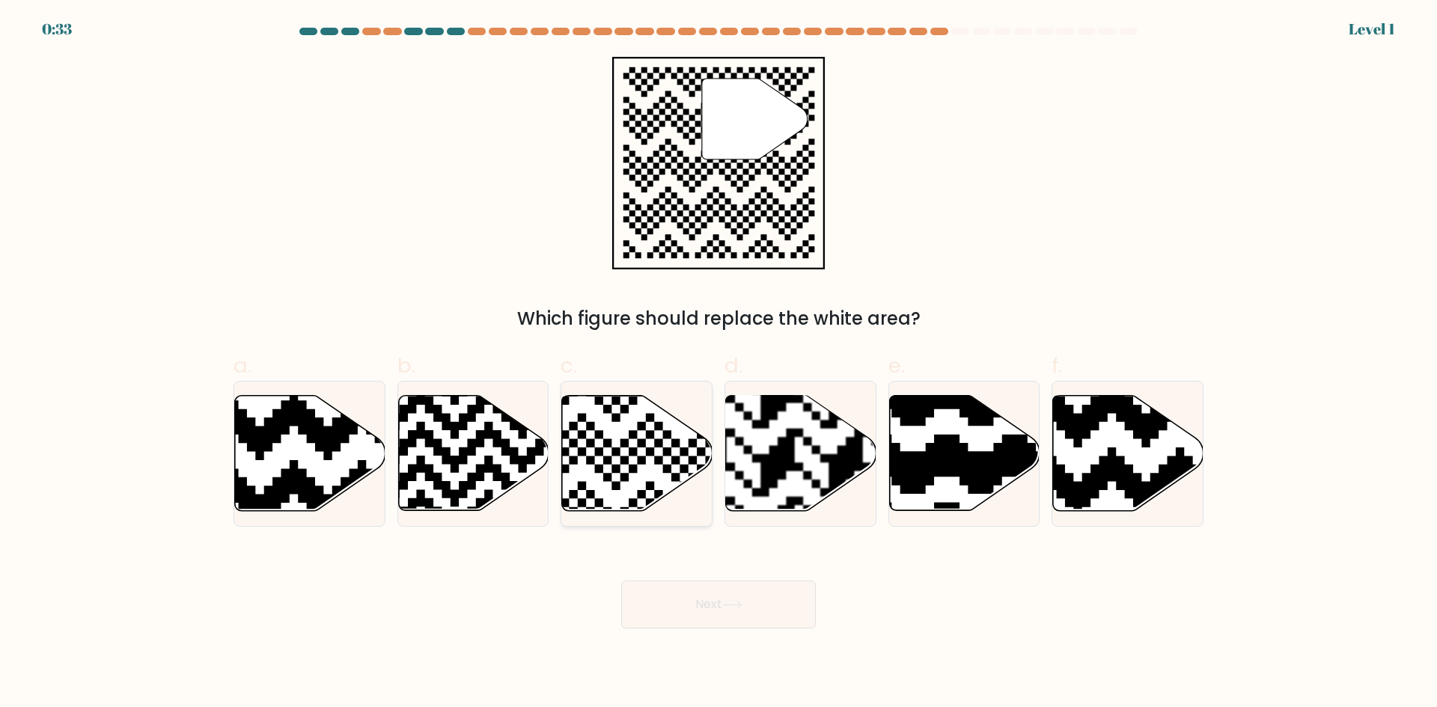
click at [667, 451] on icon at bounding box center [586, 515] width 272 height 272
click at [718, 364] on input "c." at bounding box center [718, 359] width 1 height 10
radio input "true"
click at [708, 608] on button "Next" at bounding box center [718, 605] width 195 height 48
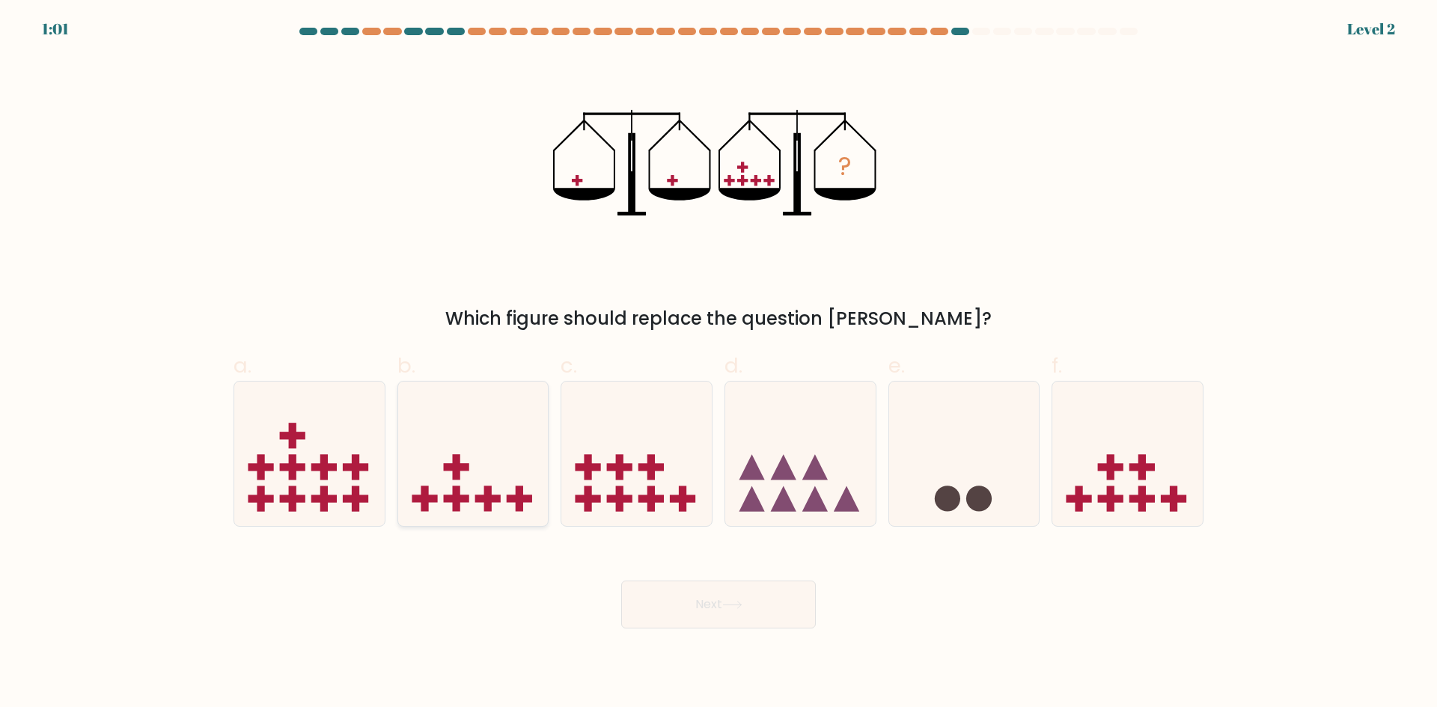
click at [492, 503] on rect at bounding box center [487, 498] width 25 height 7
click at [718, 364] on input "b." at bounding box center [718, 359] width 1 height 10
radio input "true"
click at [712, 606] on button "Next" at bounding box center [718, 605] width 195 height 48
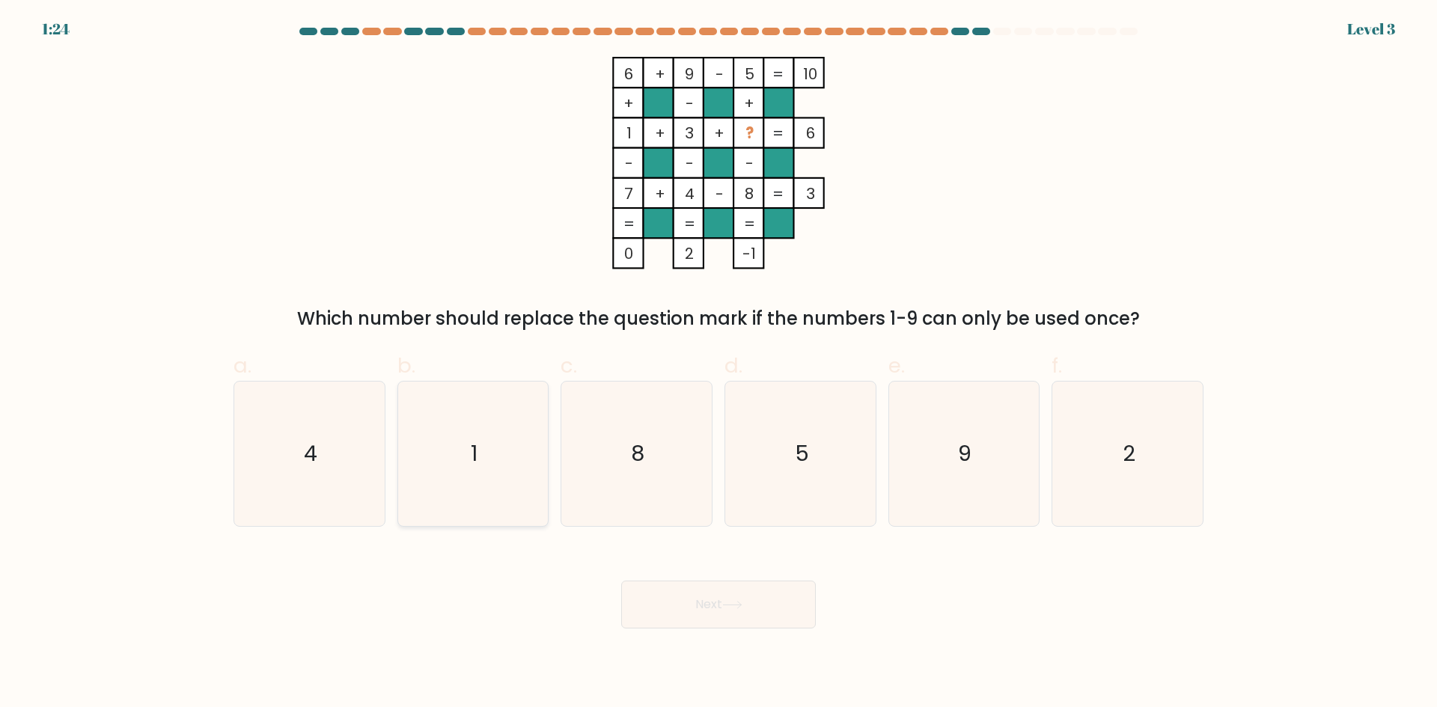
click at [508, 421] on icon "1" at bounding box center [472, 454] width 144 height 144
click at [718, 364] on input "b. 1" at bounding box center [718, 359] width 1 height 10
radio input "true"
click at [682, 605] on button "Next" at bounding box center [718, 605] width 195 height 48
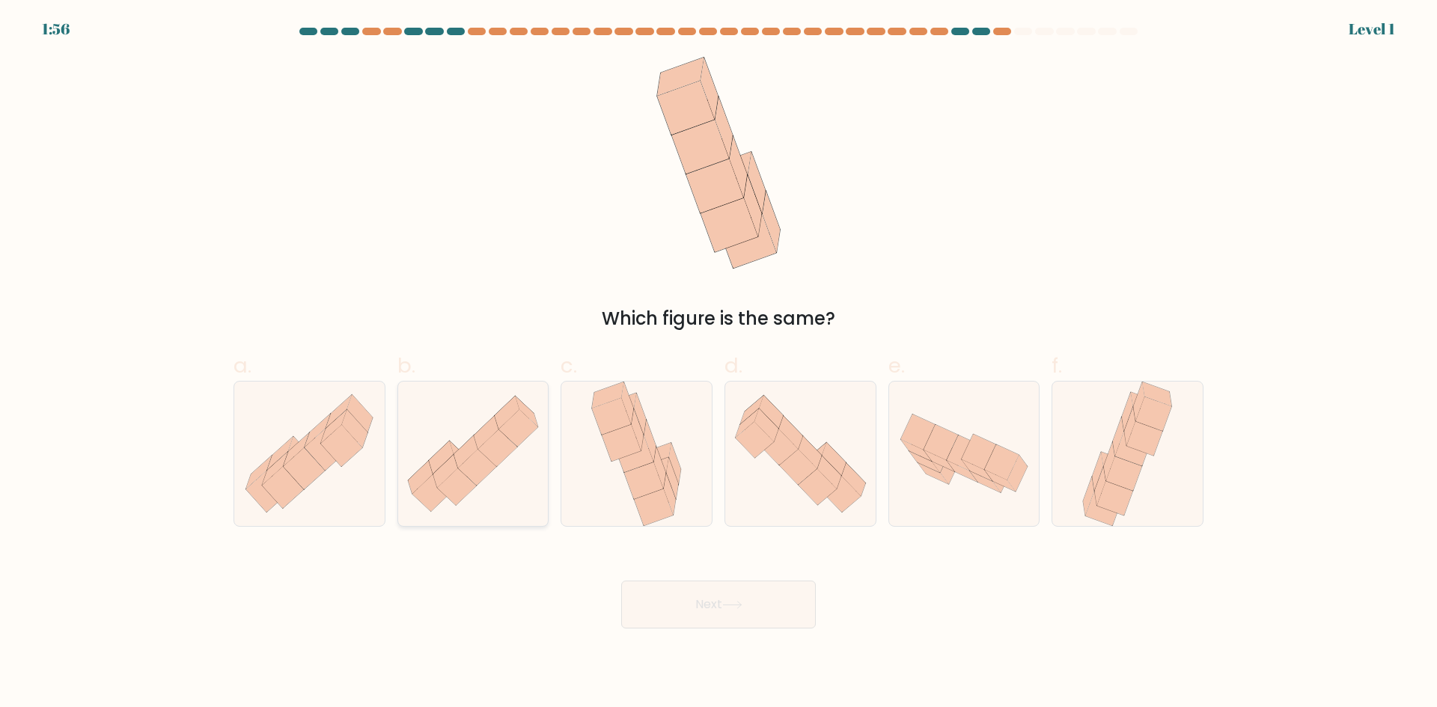
click at [500, 456] on icon at bounding box center [497, 448] width 39 height 37
click at [718, 364] on input "b." at bounding box center [718, 359] width 1 height 10
radio input "true"
click at [735, 602] on icon at bounding box center [732, 605] width 20 height 8
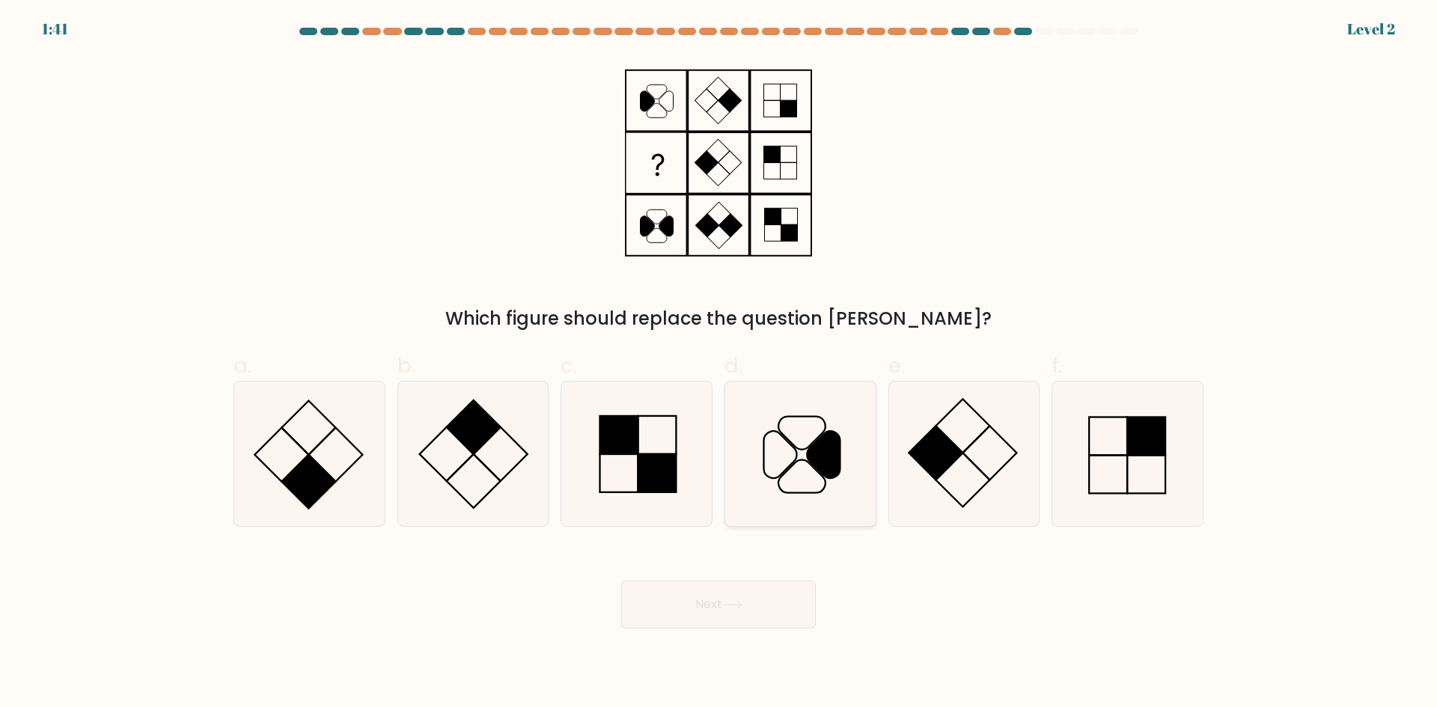
click at [834, 444] on icon at bounding box center [823, 454] width 33 height 47
click at [719, 364] on input "d." at bounding box center [718, 359] width 1 height 10
radio input "true"
click at [742, 601] on icon at bounding box center [732, 605] width 20 height 8
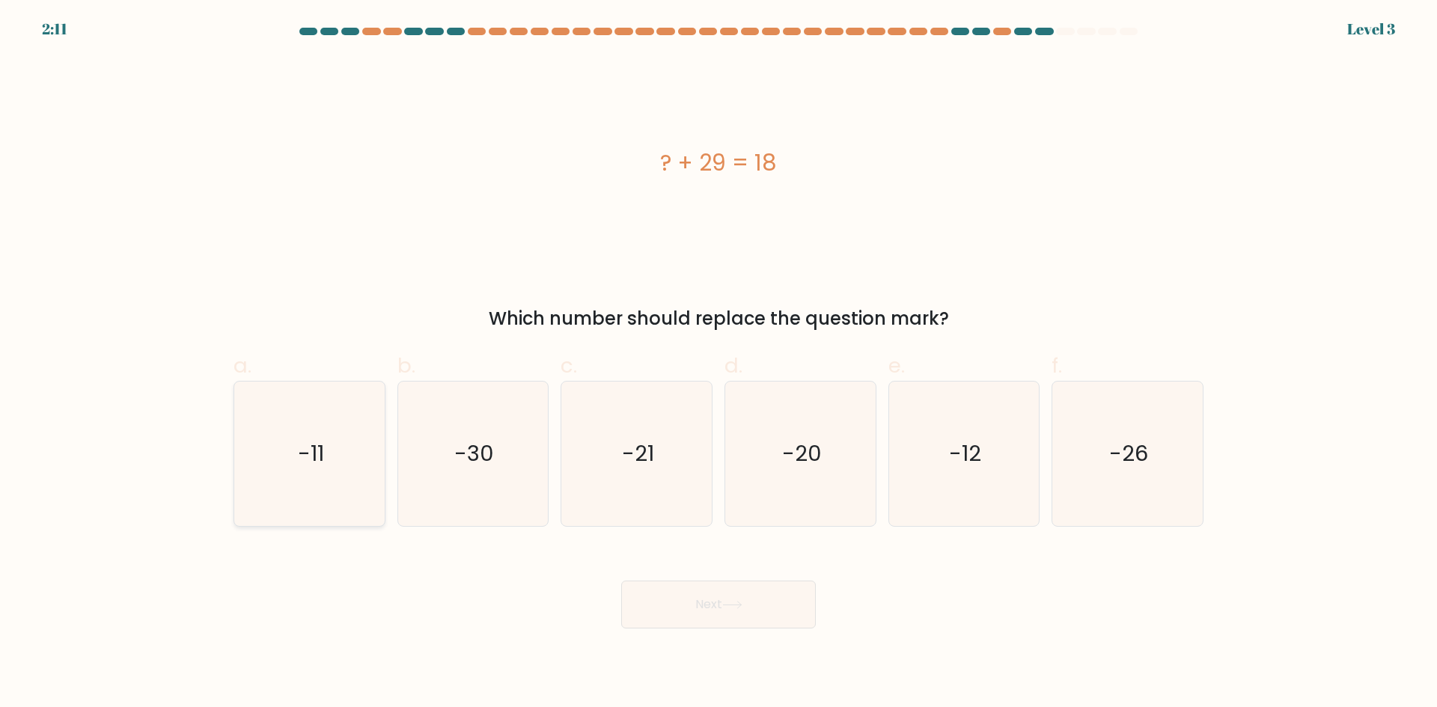
click at [366, 439] on icon "-11" at bounding box center [309, 454] width 144 height 144
click at [718, 364] on input "a. -11" at bounding box center [718, 359] width 1 height 10
radio input "true"
click at [690, 611] on button "Next" at bounding box center [718, 605] width 195 height 48
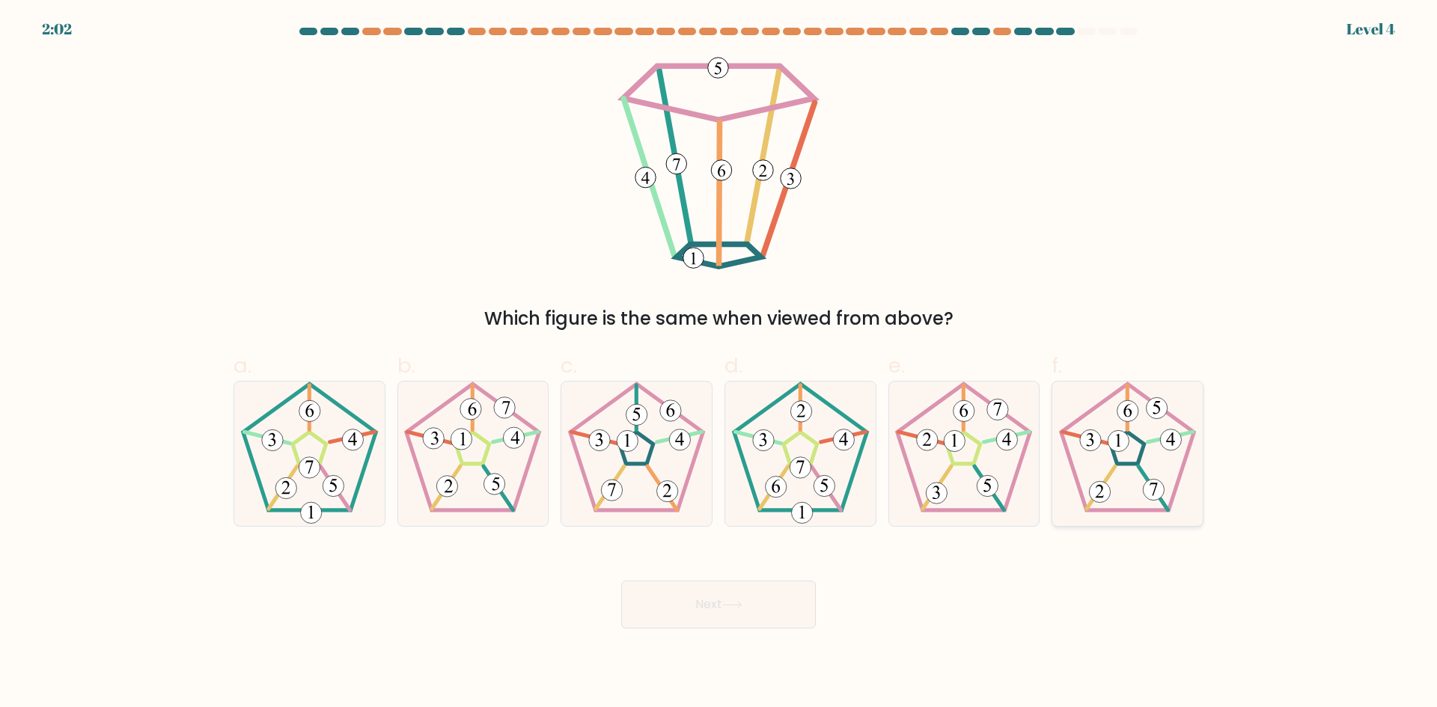
click at [1156, 455] on icon at bounding box center [1127, 454] width 144 height 144
click at [719, 364] on input "f." at bounding box center [718, 359] width 1 height 10
radio input "true"
click at [771, 599] on button "Next" at bounding box center [718, 605] width 195 height 48
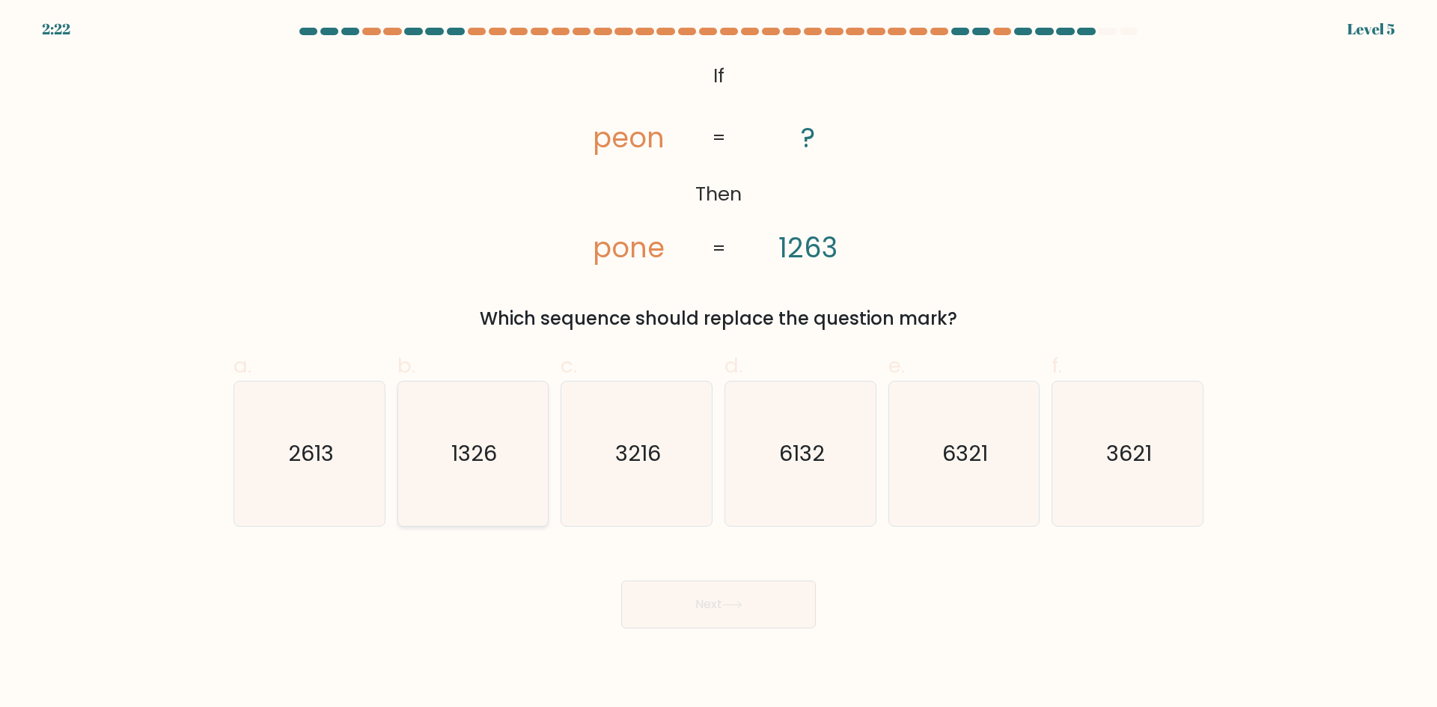
click at [510, 473] on icon "1326" at bounding box center [472, 454] width 144 height 144
click at [718, 364] on input "b. 1326" at bounding box center [718, 359] width 1 height 10
radio input "true"
click at [684, 605] on button "Next" at bounding box center [718, 605] width 195 height 48
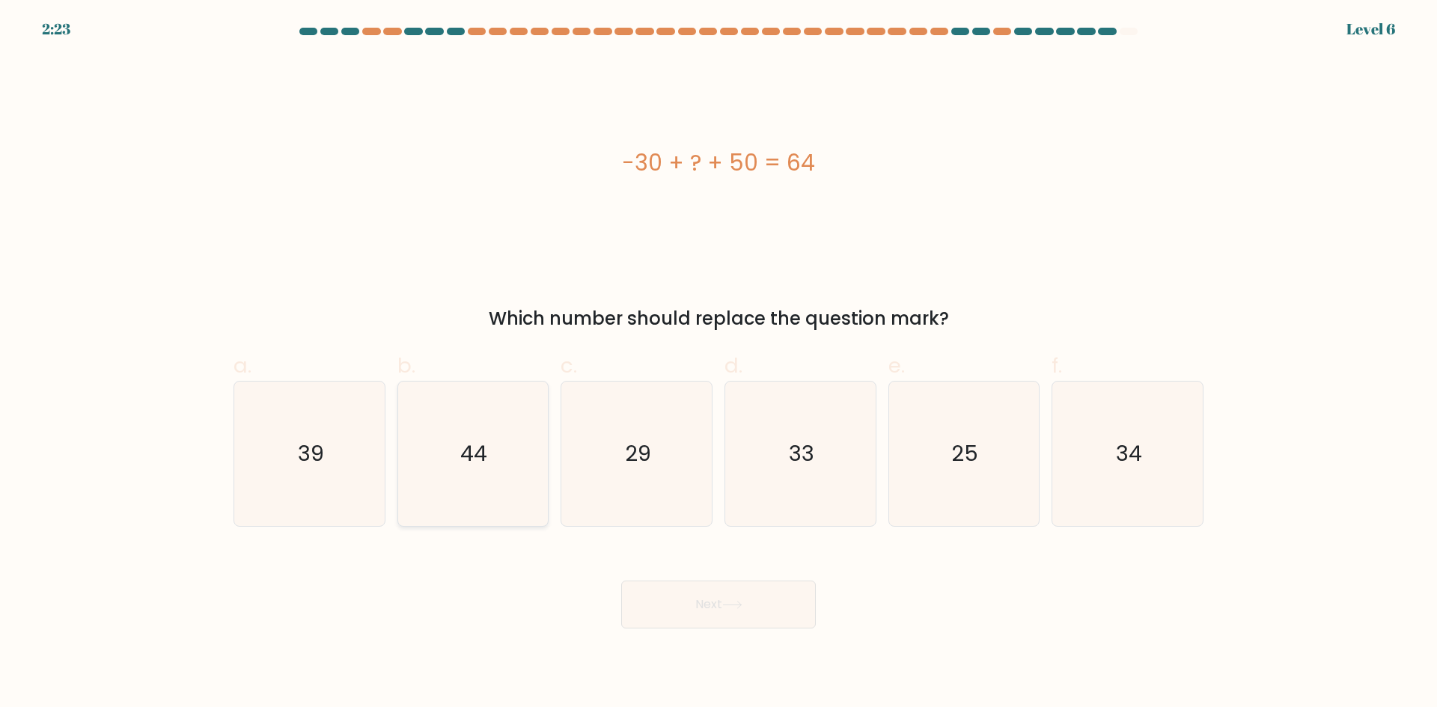
click at [523, 418] on icon "44" at bounding box center [472, 454] width 144 height 144
click at [718, 364] on input "b. 44" at bounding box center [718, 359] width 1 height 10
radio input "true"
click at [703, 616] on button "Next" at bounding box center [718, 605] width 195 height 48
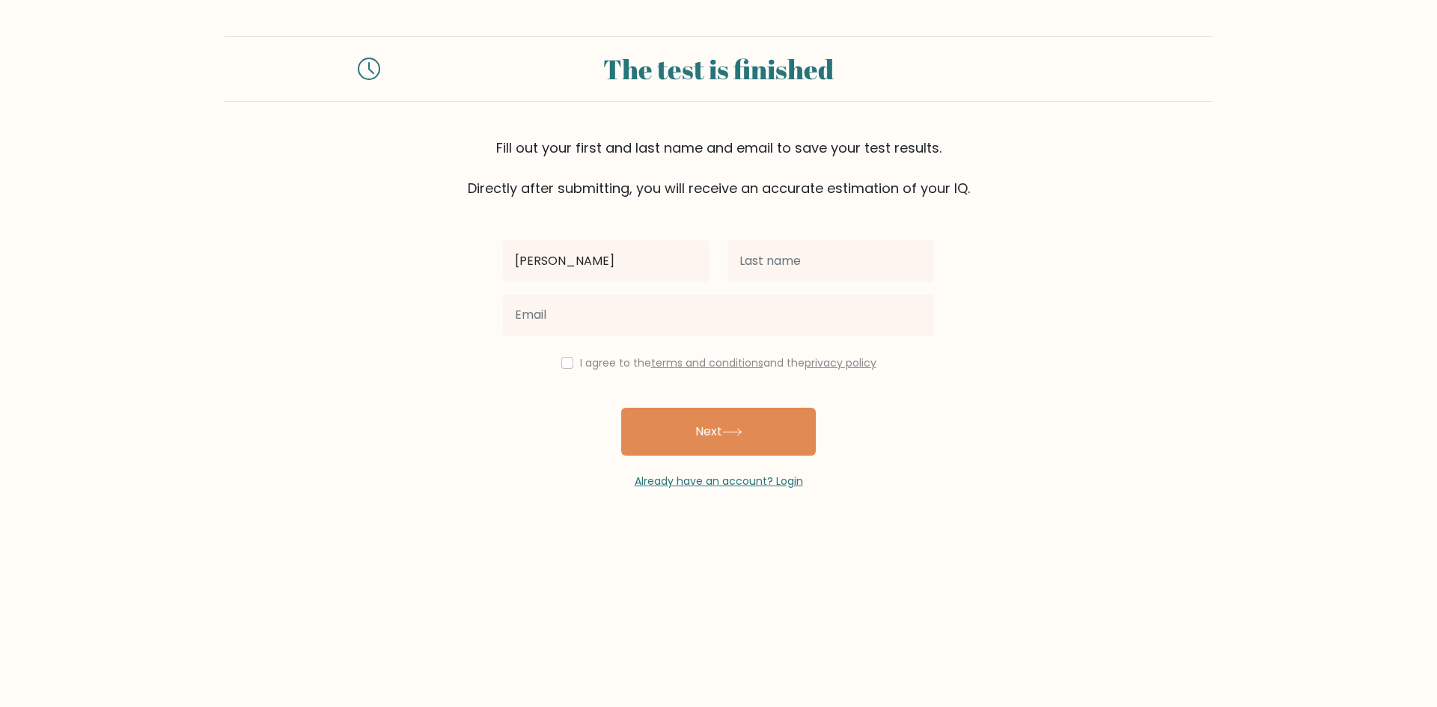
type input "priyansh"
click at [835, 254] on input "text" at bounding box center [830, 261] width 207 height 42
type input "gujjar"
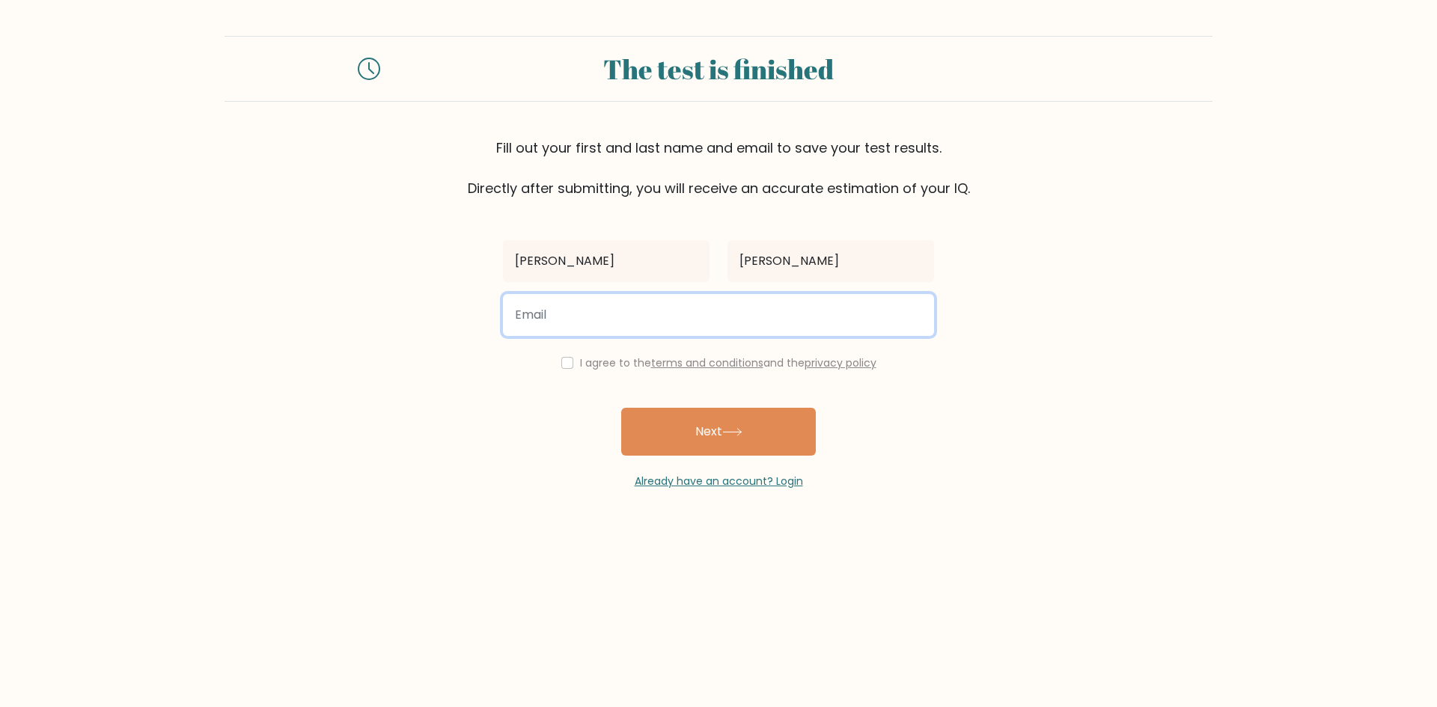
click at [679, 305] on input "email" at bounding box center [718, 315] width 431 height 42
type input "priyanshchhoker61@gmail.com"
click at [621, 408] on button "Next" at bounding box center [718, 432] width 195 height 48
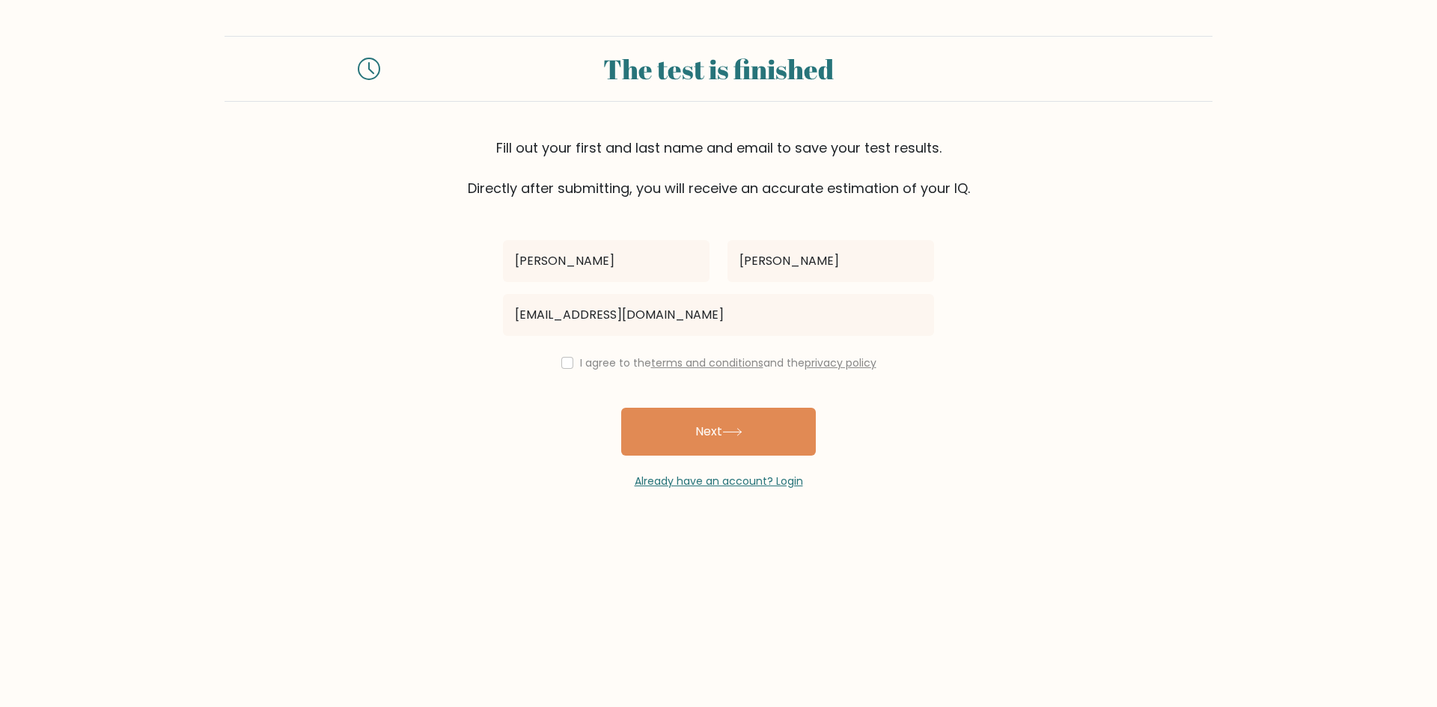
click at [556, 363] on div "I agree to the terms and conditions and the privacy policy" at bounding box center [718, 363] width 449 height 18
click at [562, 363] on input "checkbox" at bounding box center [567, 363] width 12 height 12
checkbox input "true"
click at [672, 426] on button "Next" at bounding box center [718, 432] width 195 height 48
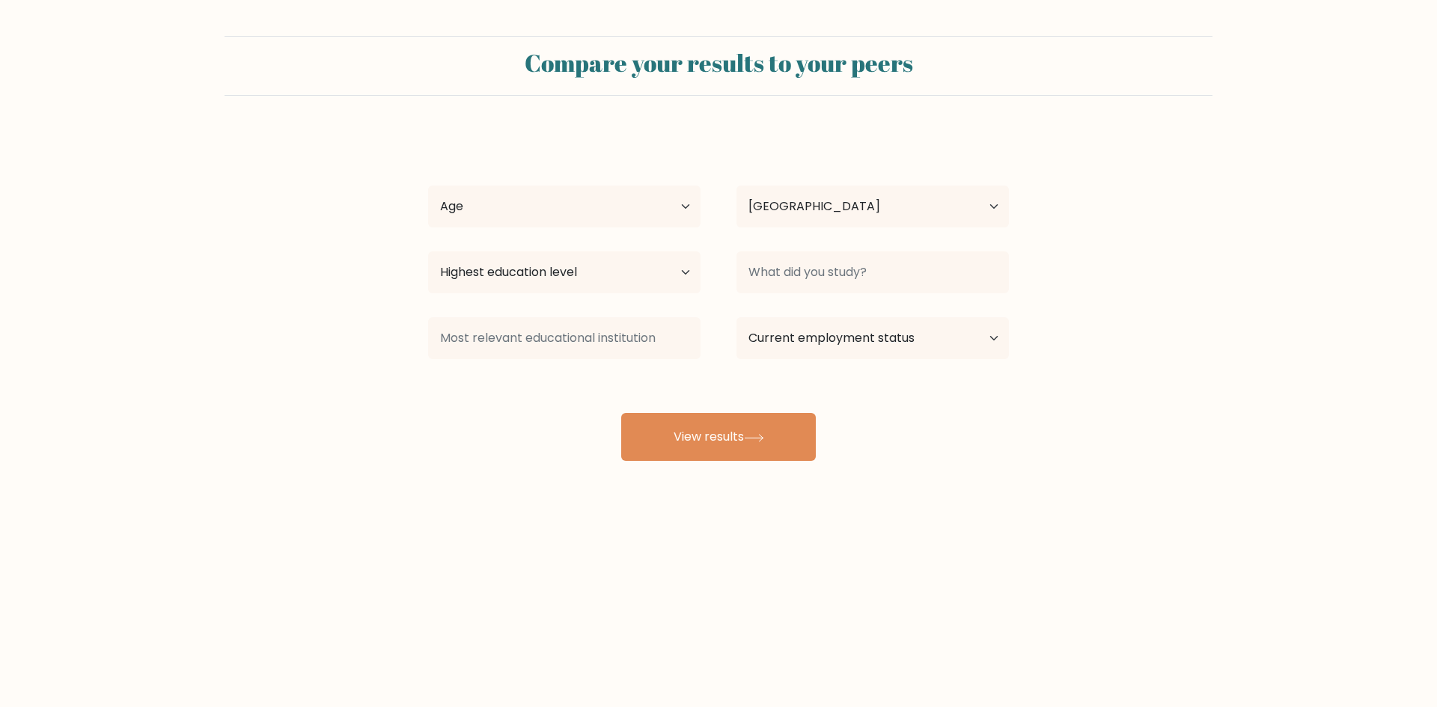
select select "IN"
click at [659, 203] on select "Age Under [DEMOGRAPHIC_DATA] [DEMOGRAPHIC_DATA] [DEMOGRAPHIC_DATA] [DEMOGRAPHIC…" at bounding box center [564, 207] width 272 height 42
select select "18_24"
click at [428, 186] on select "Age Under [DEMOGRAPHIC_DATA] [DEMOGRAPHIC_DATA] [DEMOGRAPHIC_DATA] [DEMOGRAPHIC…" at bounding box center [564, 207] width 272 height 42
click at [610, 281] on select "Highest education level No schooling Primary Lower Secondary Upper Secondary Oc…" at bounding box center [564, 272] width 272 height 42
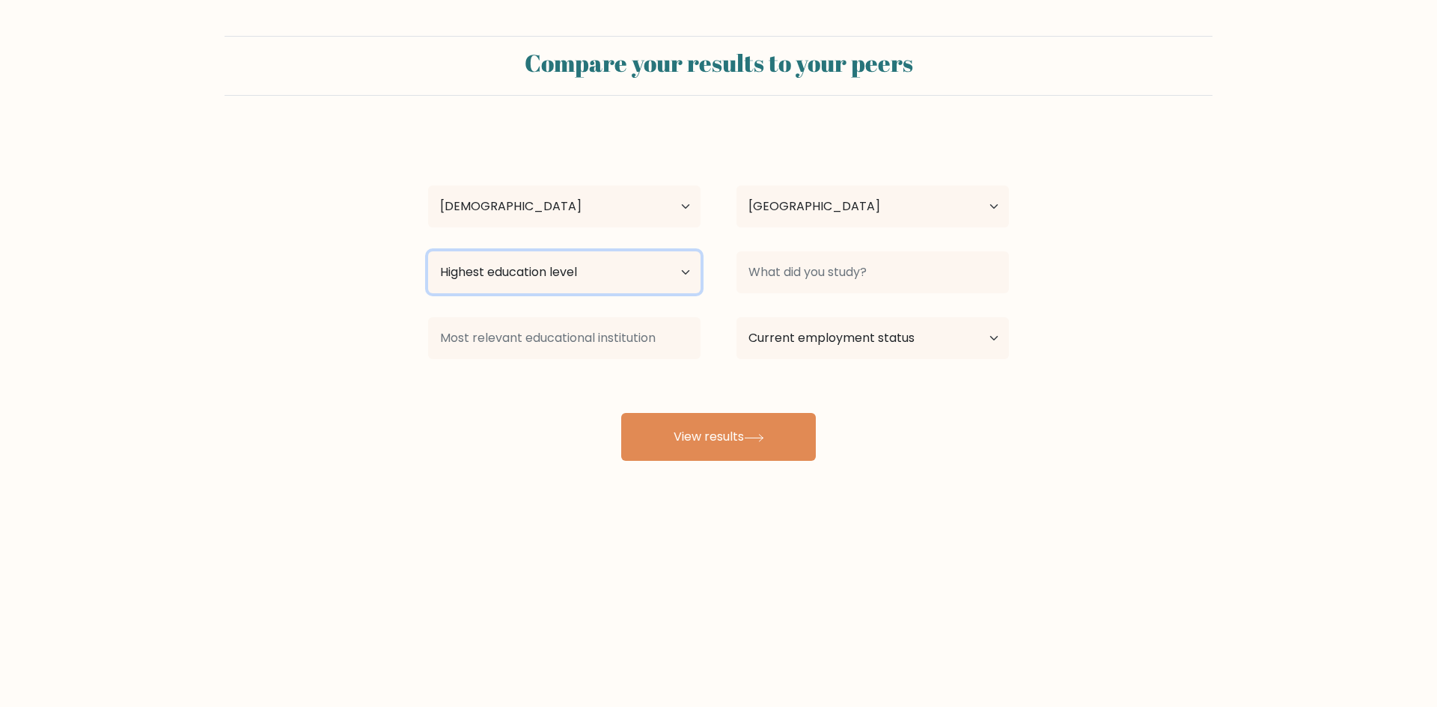
select select "upper_secondary"
click at [428, 251] on select "Highest education level No schooling Primary Lower Secondary Upper Secondary Oc…" at bounding box center [564, 272] width 272 height 42
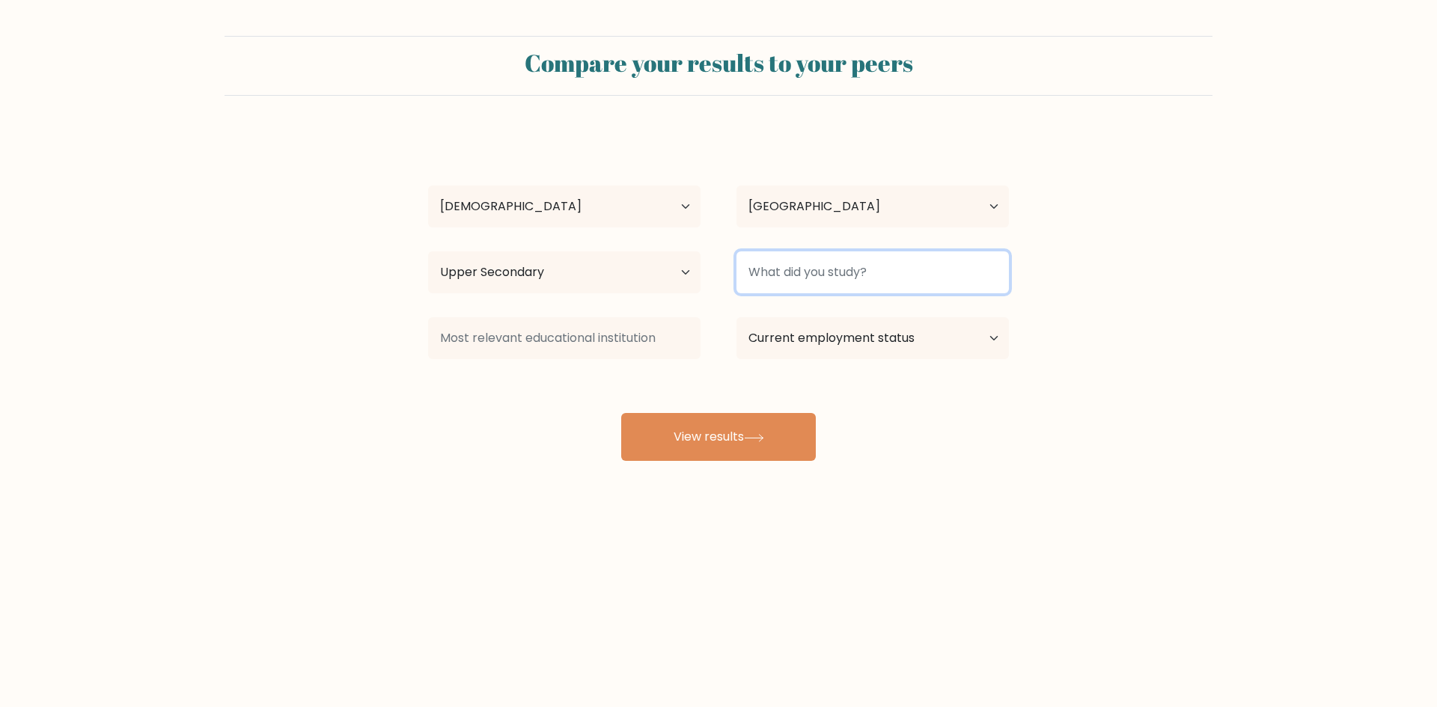
click at [810, 278] on input at bounding box center [872, 272] width 272 height 42
type input "1"
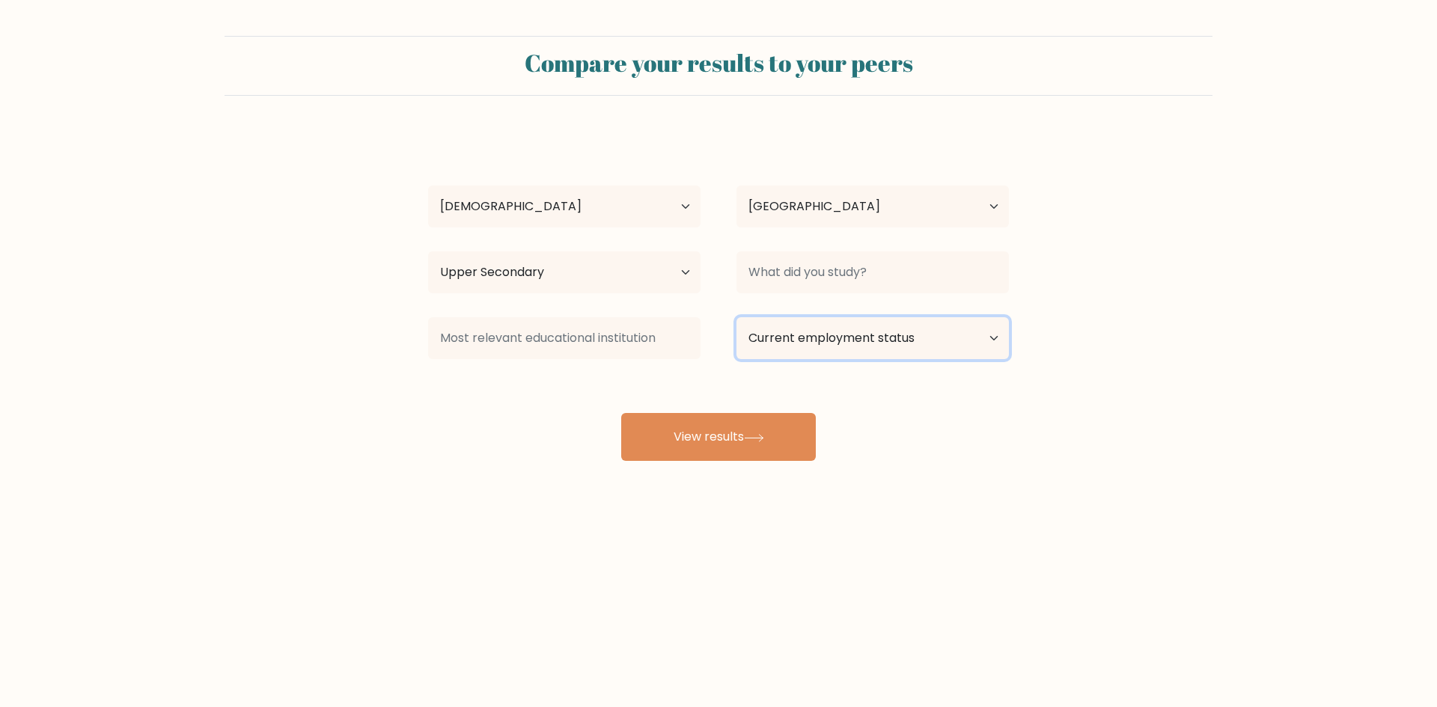
click at [840, 352] on select "Current employment status Employed Student Retired Other / prefer not to answer" at bounding box center [872, 338] width 272 height 42
select select "student"
click at [736, 317] on select "Current employment status Employed Student Retired Other / prefer not to answer" at bounding box center [872, 338] width 272 height 42
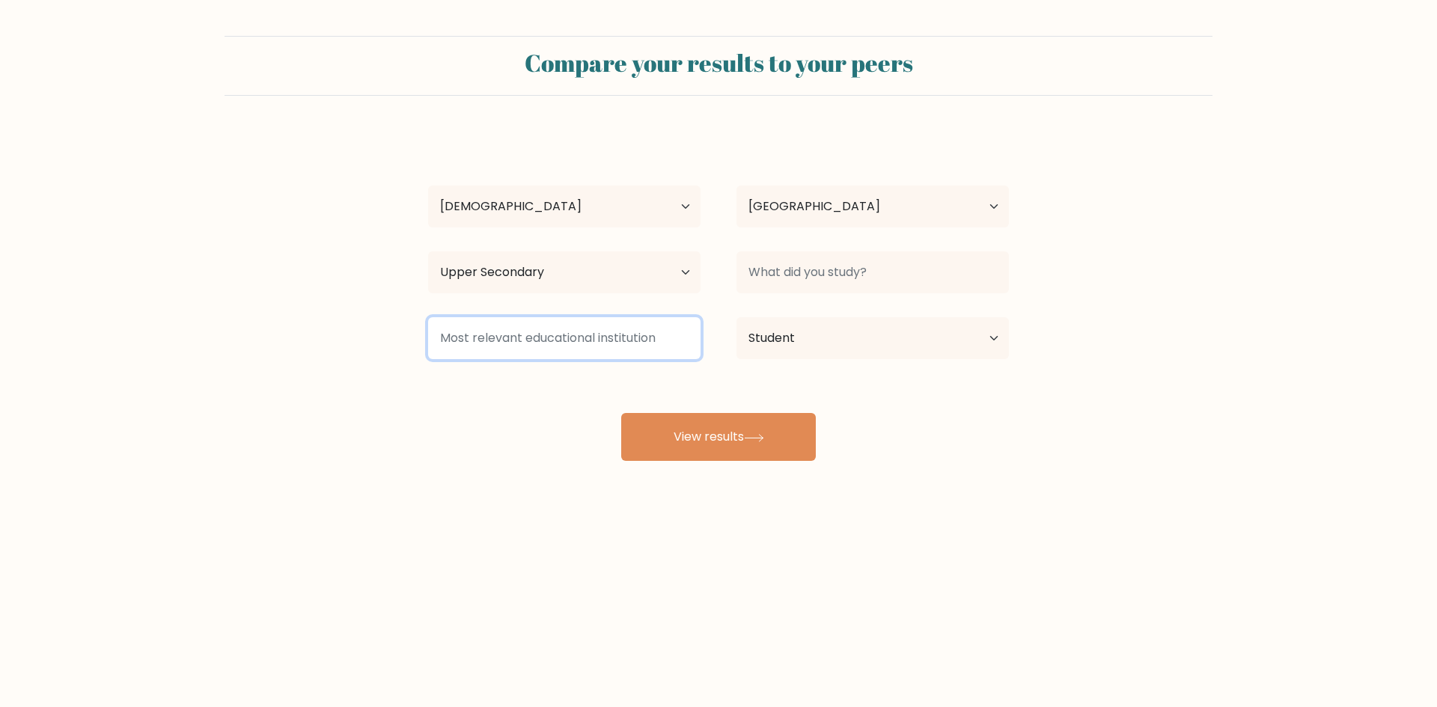
click at [605, 339] on input at bounding box center [564, 338] width 272 height 42
click at [565, 381] on div "priyansh gujjar Age Under 18 years old 18-24 years old 25-34 years old 35-44 ye…" at bounding box center [718, 296] width 599 height 329
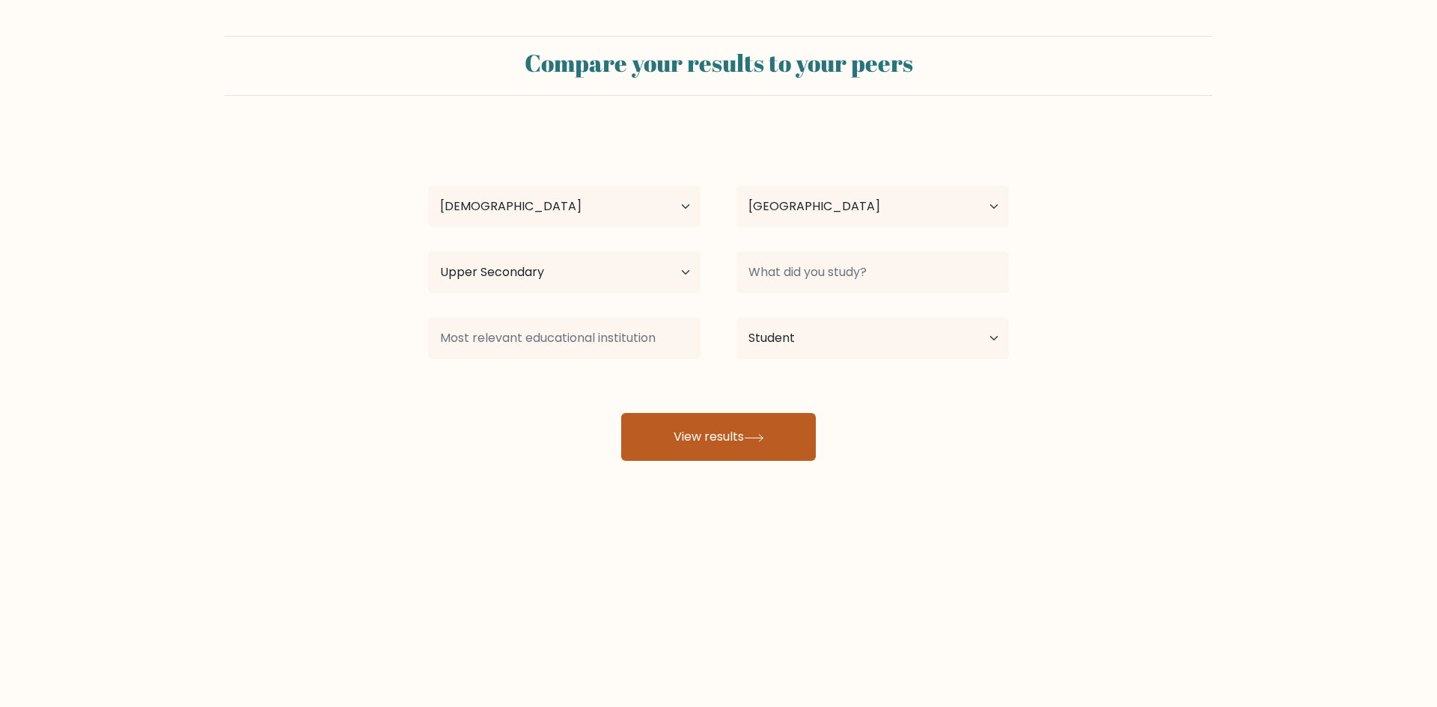
click at [665, 427] on button "View results" at bounding box center [718, 437] width 195 height 48
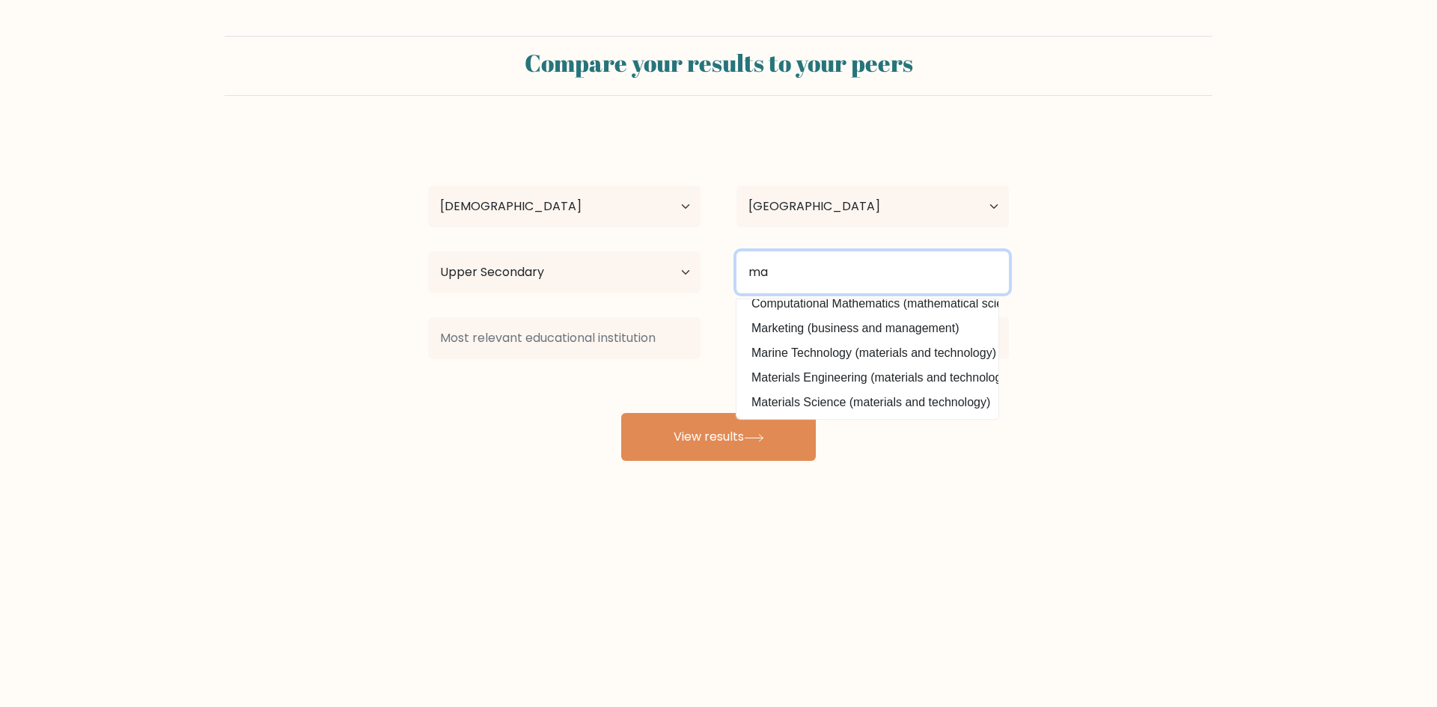
scroll to position [146, 0]
type input "m"
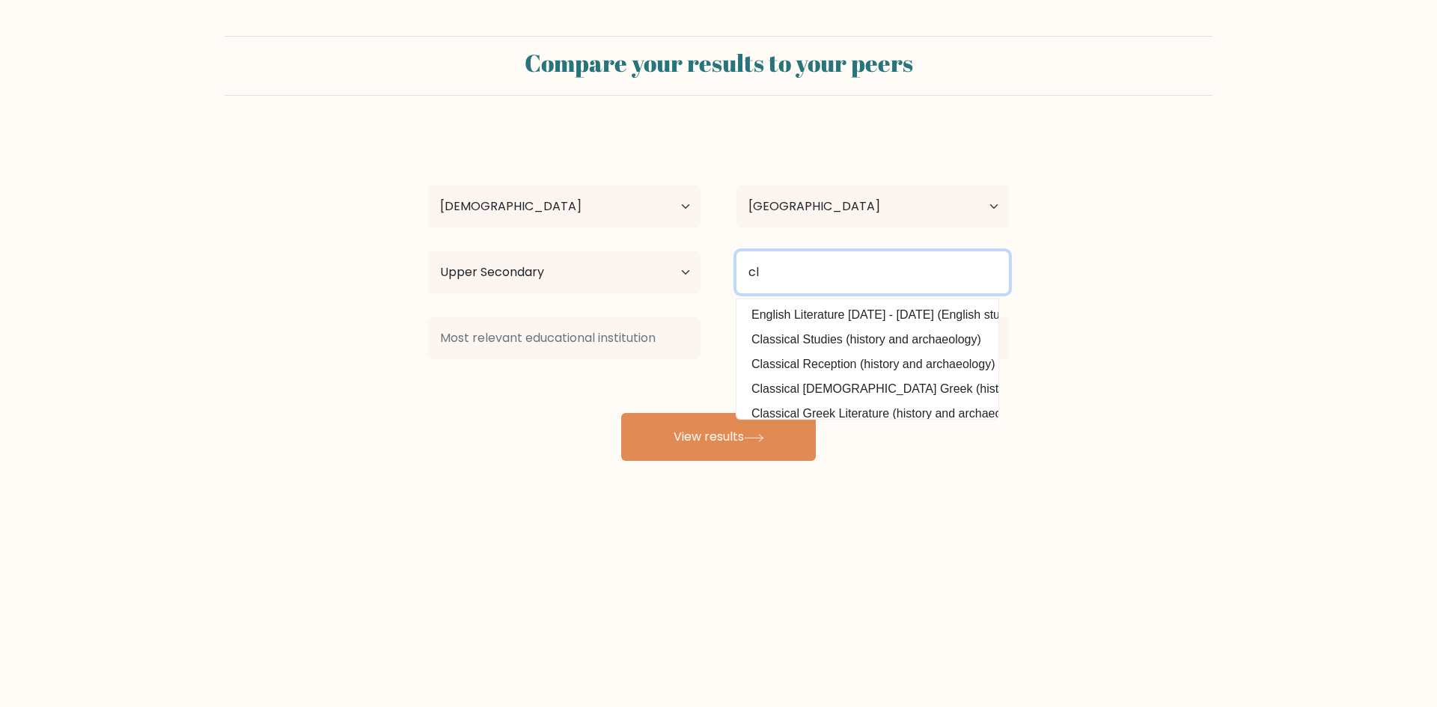
type input "c"
type input "math"
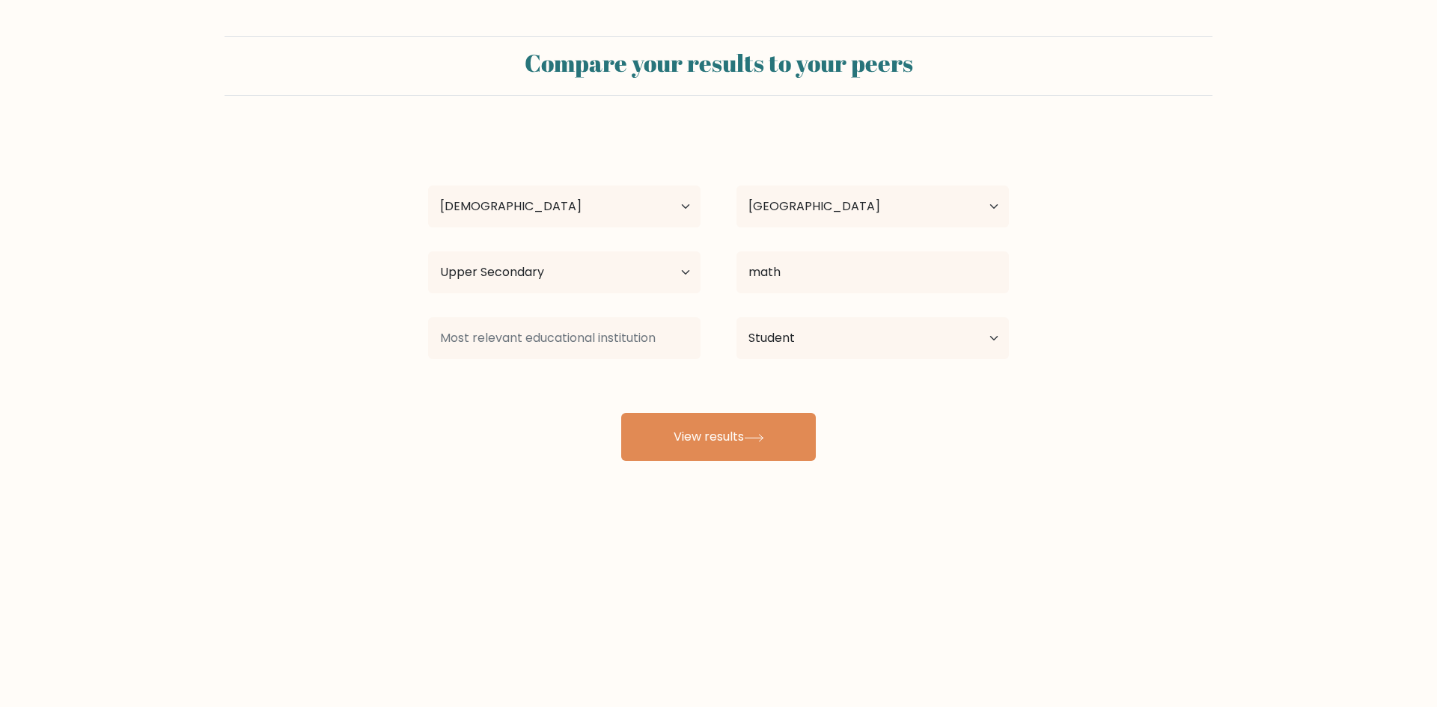
click at [872, 321] on div "priyansh gujjar Age Under 18 years old 18-24 years old 25-34 years old 35-44 ye…" at bounding box center [718, 296] width 599 height 329
click at [746, 436] on button "View results" at bounding box center [718, 437] width 195 height 48
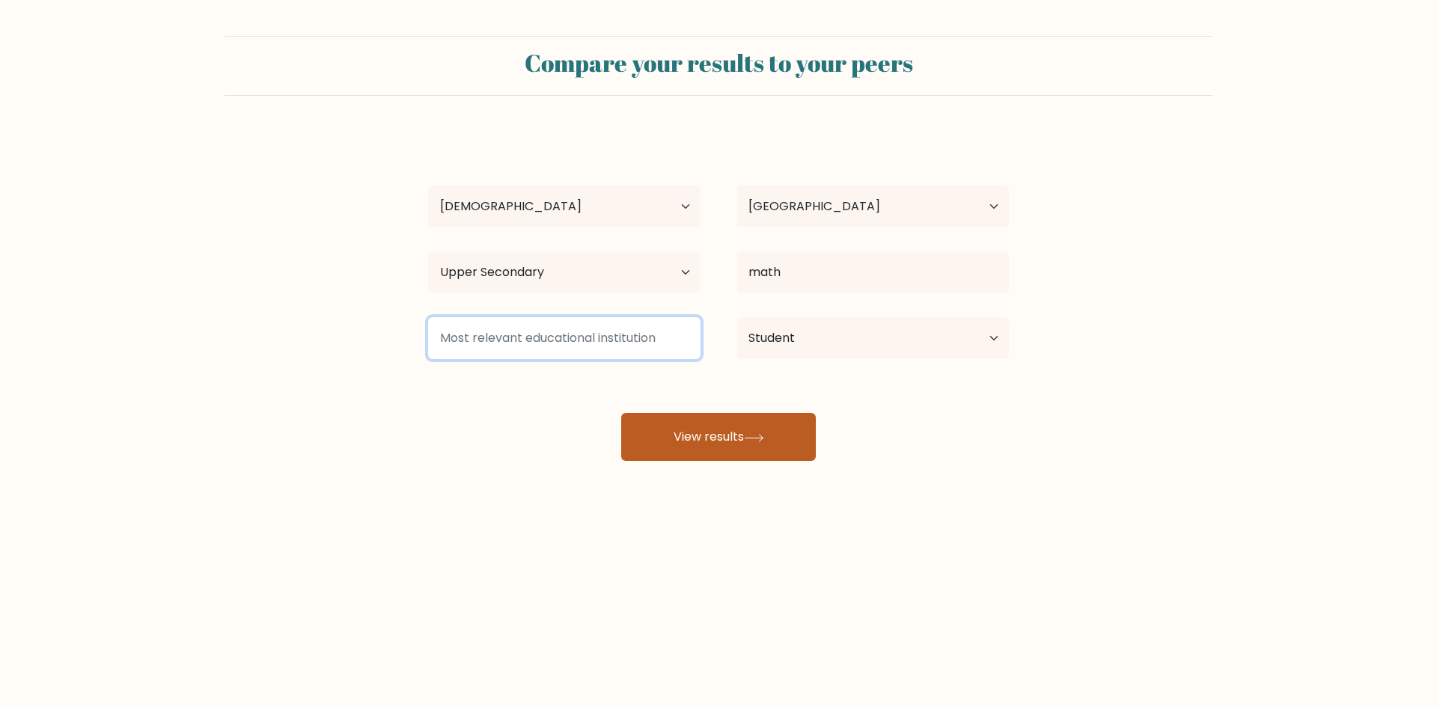
type input "j"
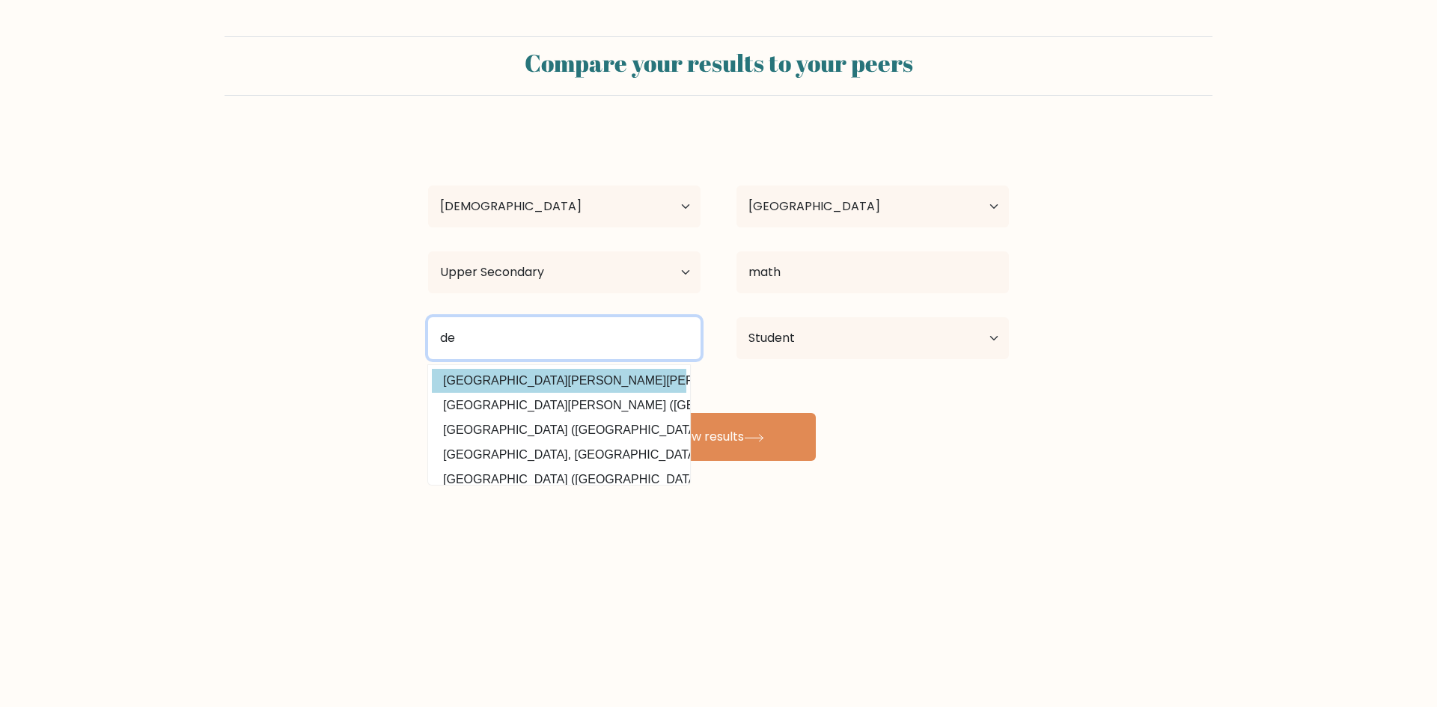
type input "d"
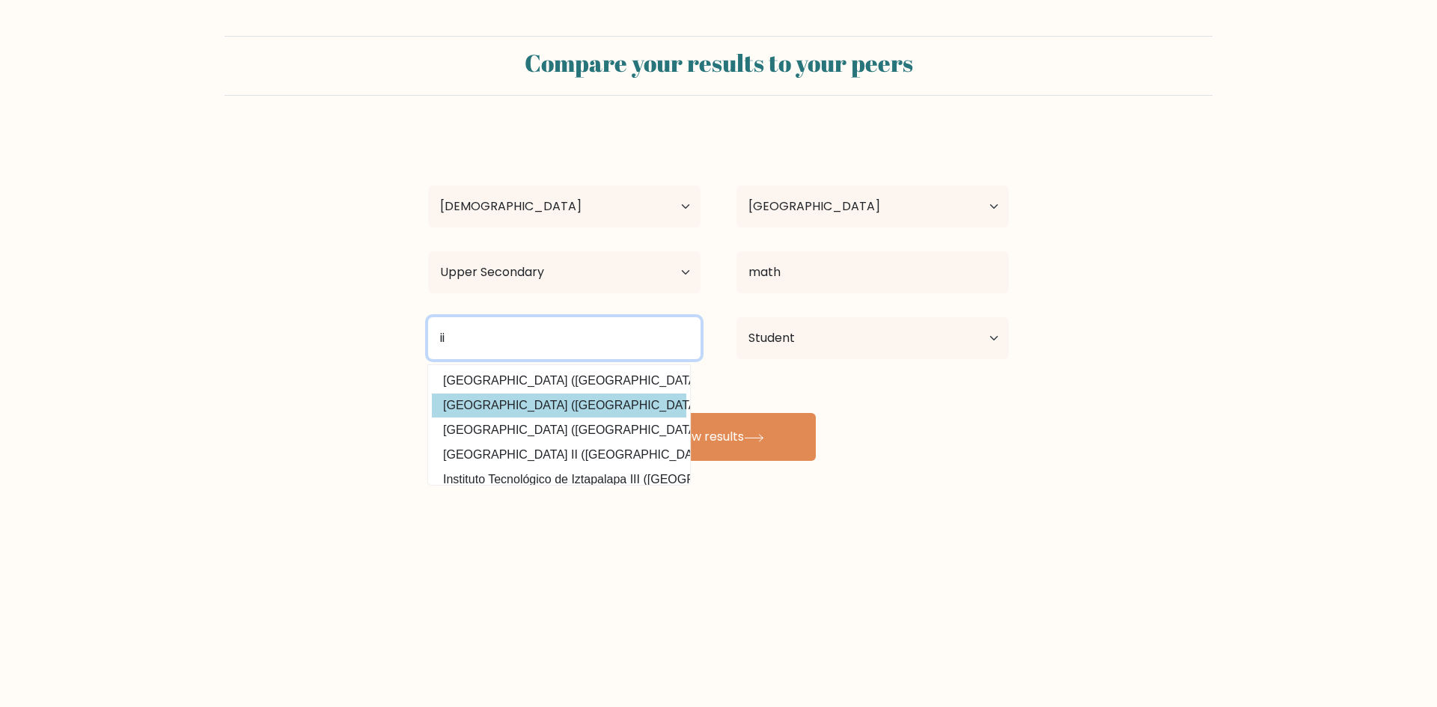
type input "ii"
click at [557, 409] on div "priyansh gujjar Age Under 18 years old 18-24 years old 25-34 years old 35-44 ye…" at bounding box center [718, 296] width 599 height 329
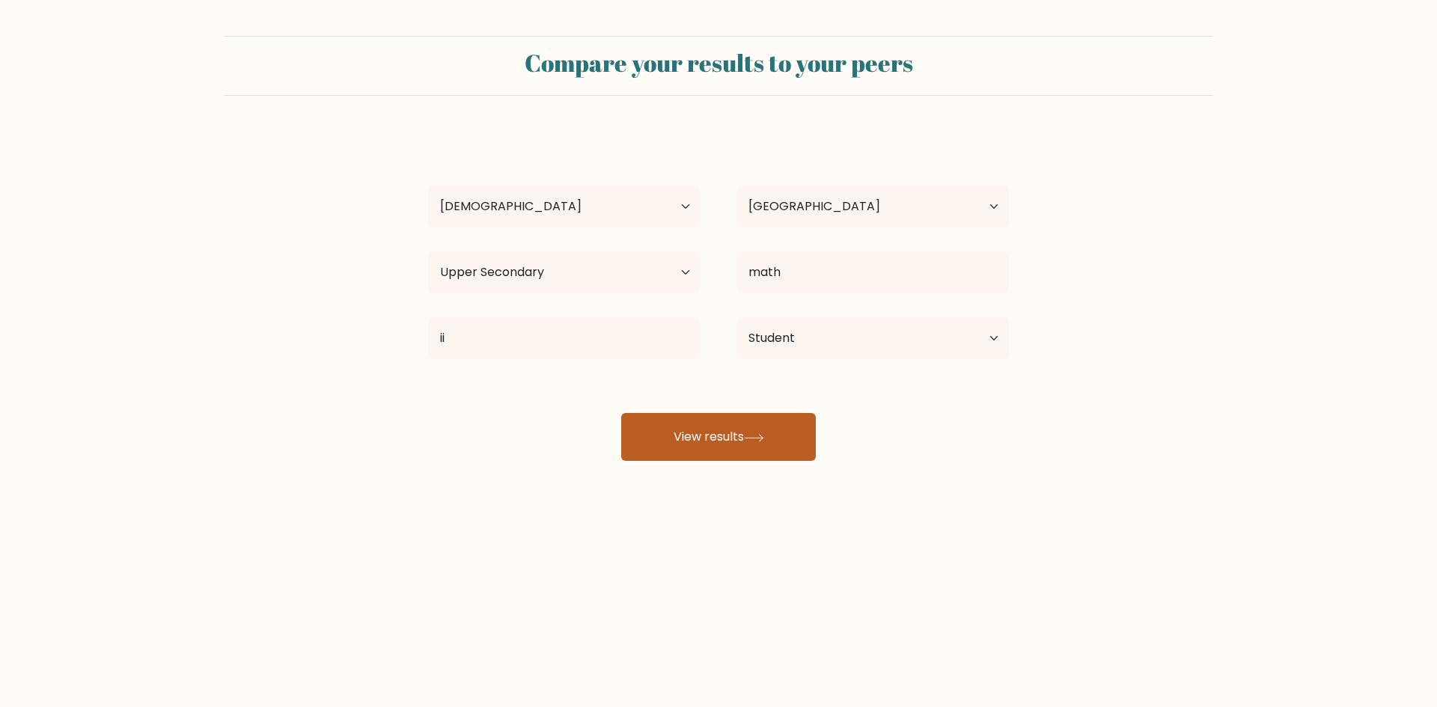
click at [684, 445] on button "View results" at bounding box center [718, 437] width 195 height 48
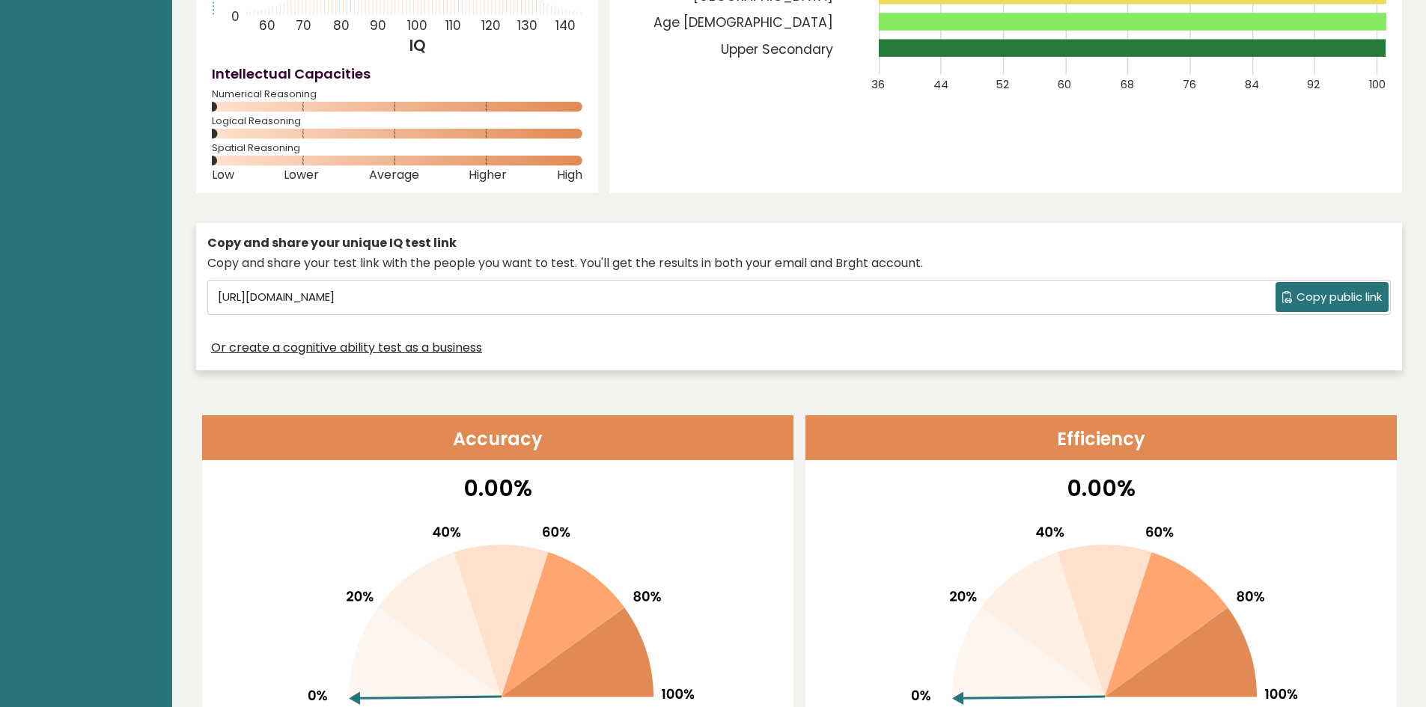
scroll to position [181, 0]
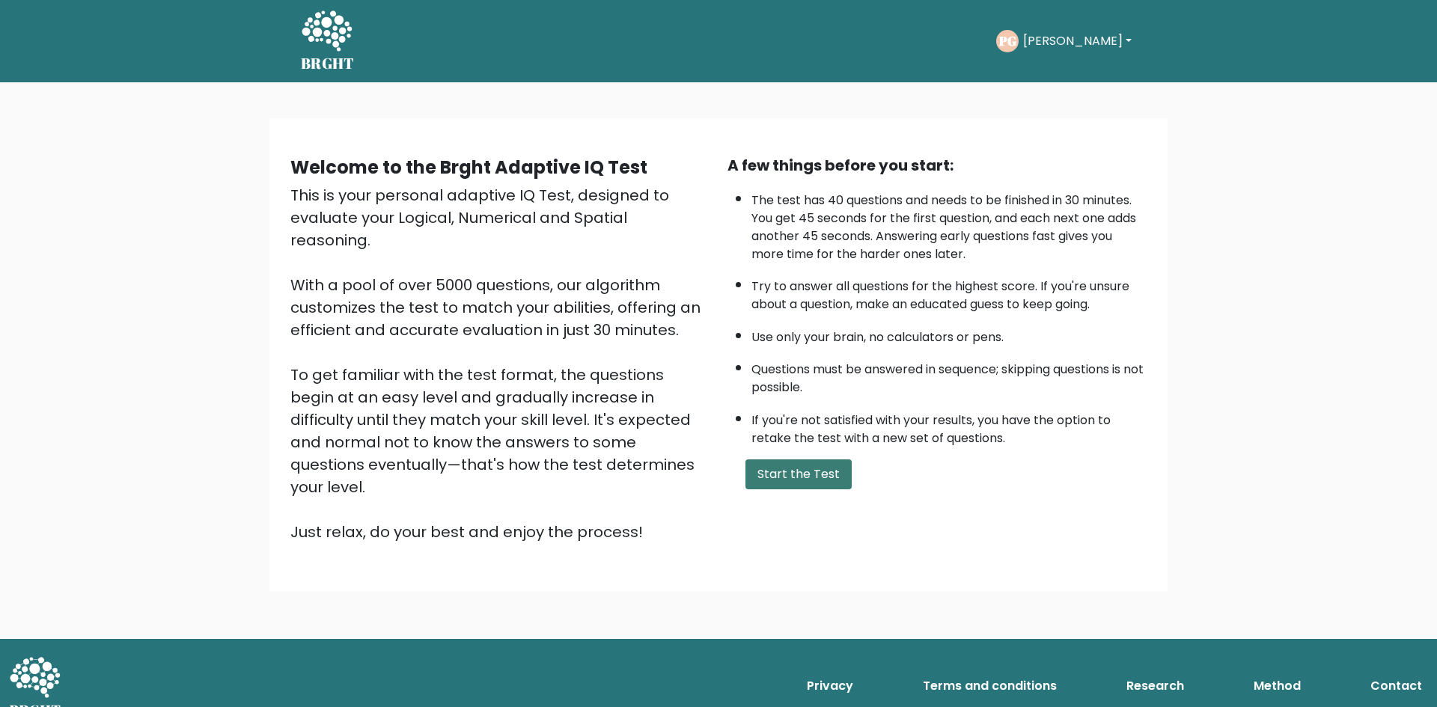
click at [783, 471] on button "Start the Test" at bounding box center [798, 474] width 106 height 30
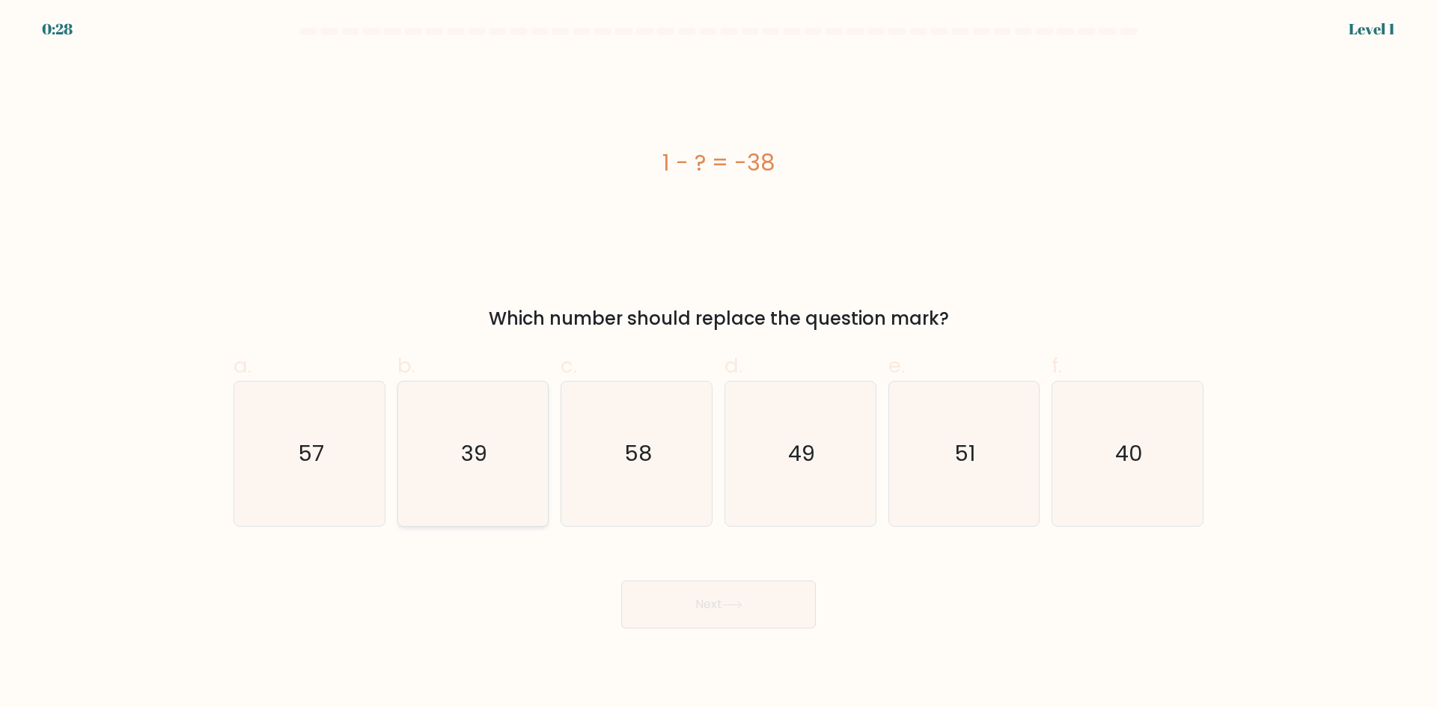
click at [516, 436] on icon "39" at bounding box center [472, 454] width 144 height 144
click at [718, 364] on input "b. 39" at bounding box center [718, 359] width 1 height 10
radio input "true"
click at [659, 594] on button "Next" at bounding box center [718, 605] width 195 height 48
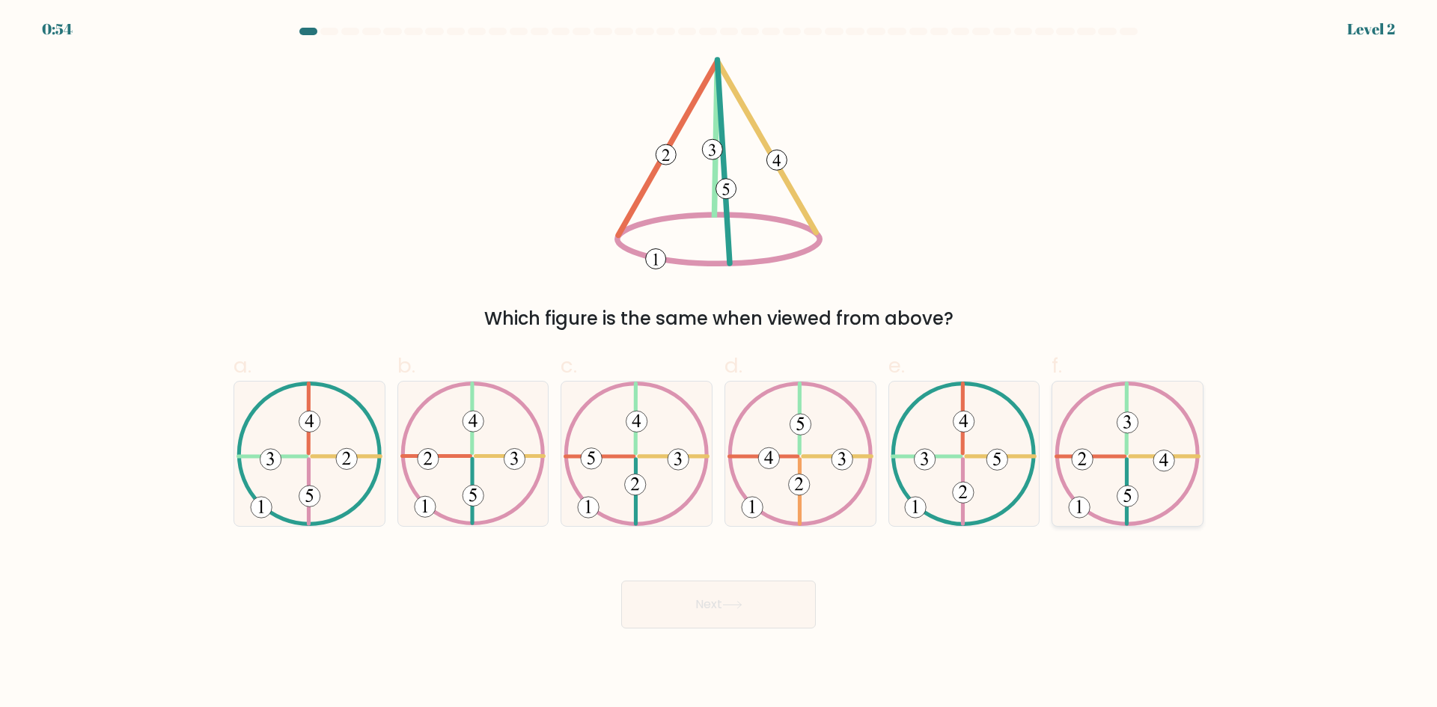
click at [1161, 479] on icon at bounding box center [1127, 454] width 146 height 144
click at [719, 364] on input "f." at bounding box center [718, 359] width 1 height 10
radio input "true"
click at [762, 604] on button "Next" at bounding box center [718, 605] width 195 height 48
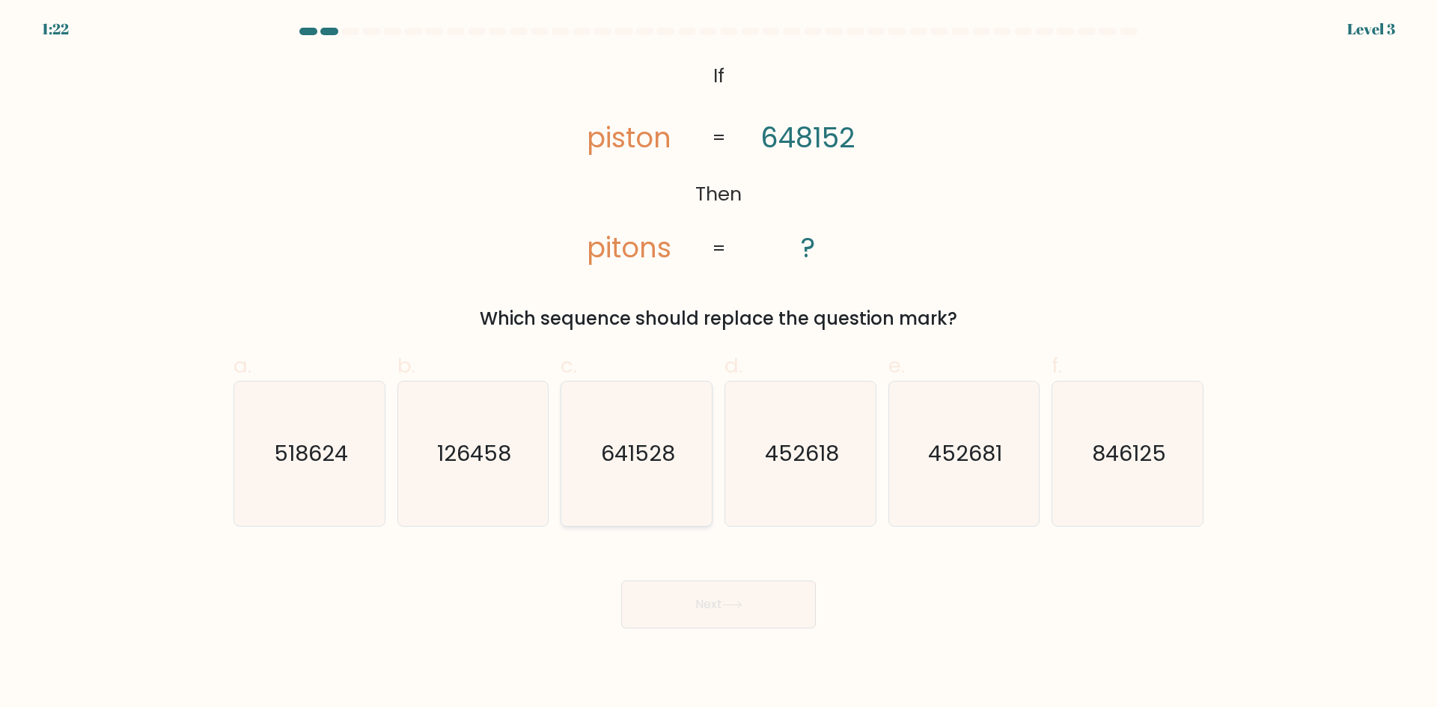
click at [646, 412] on icon "641528" at bounding box center [636, 454] width 144 height 144
click at [718, 364] on input "c. 641528" at bounding box center [718, 359] width 1 height 10
radio input "true"
click at [701, 604] on button "Next" at bounding box center [718, 605] width 195 height 48
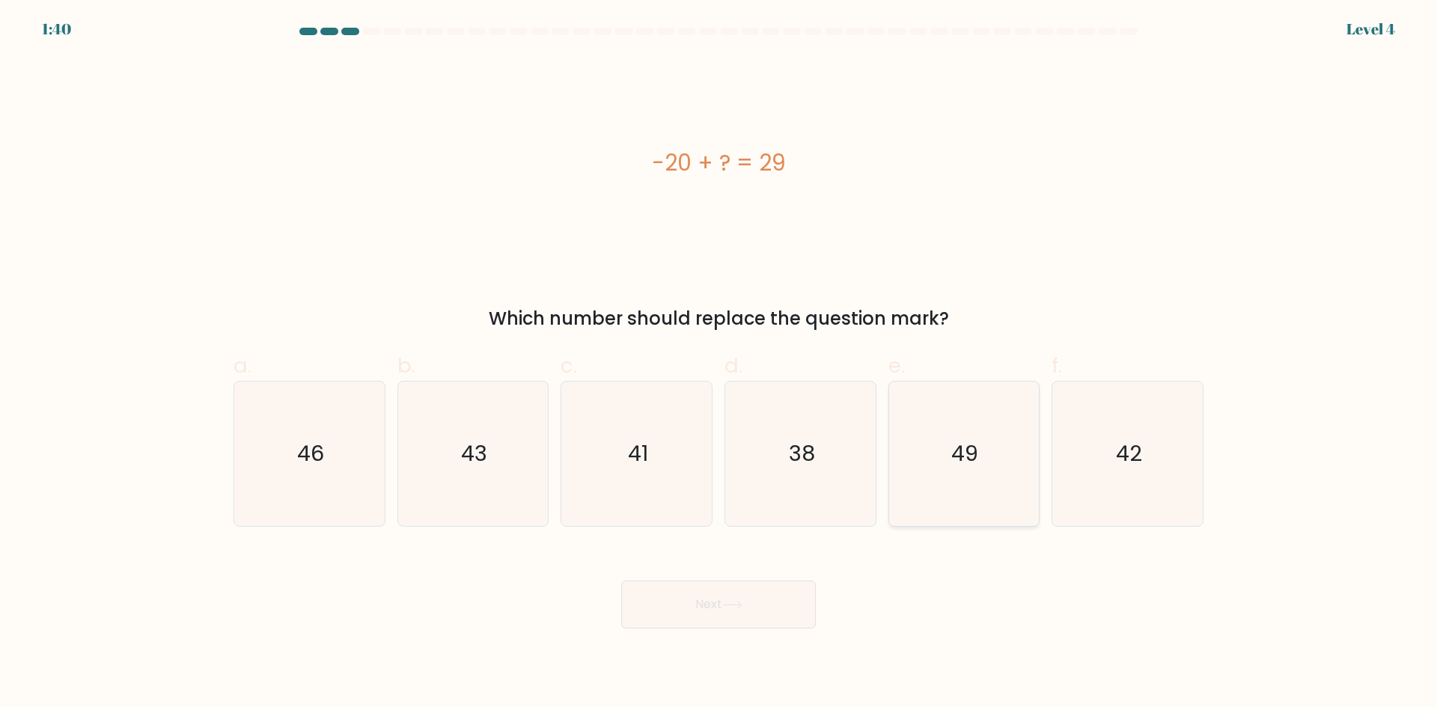
click at [945, 444] on icon "49" at bounding box center [963, 454] width 144 height 144
click at [719, 364] on input "e. 49" at bounding box center [718, 359] width 1 height 10
radio input "true"
click at [767, 604] on button "Next" at bounding box center [718, 605] width 195 height 48
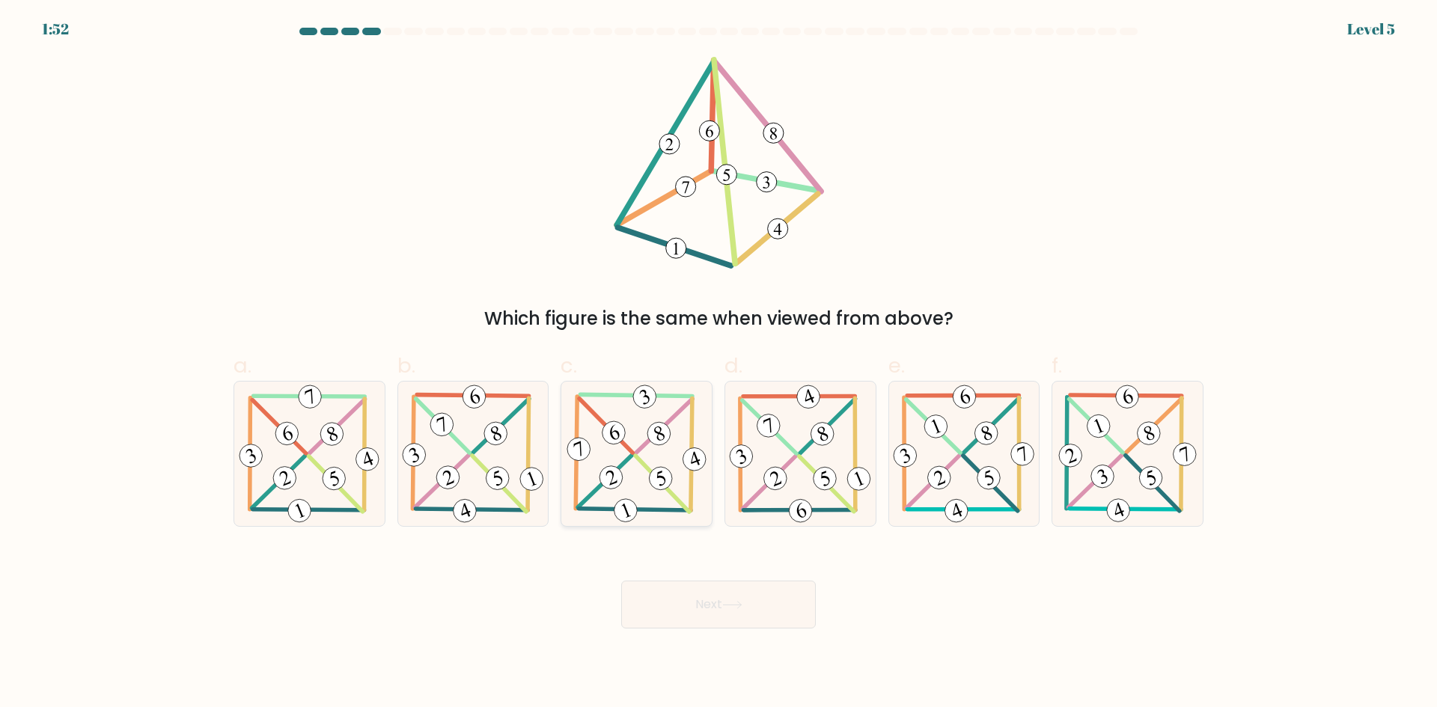
click at [650, 486] on icon at bounding box center [636, 454] width 147 height 144
click at [718, 364] on input "c." at bounding box center [718, 359] width 1 height 10
radio input "true"
click at [689, 603] on button "Next" at bounding box center [718, 605] width 195 height 48
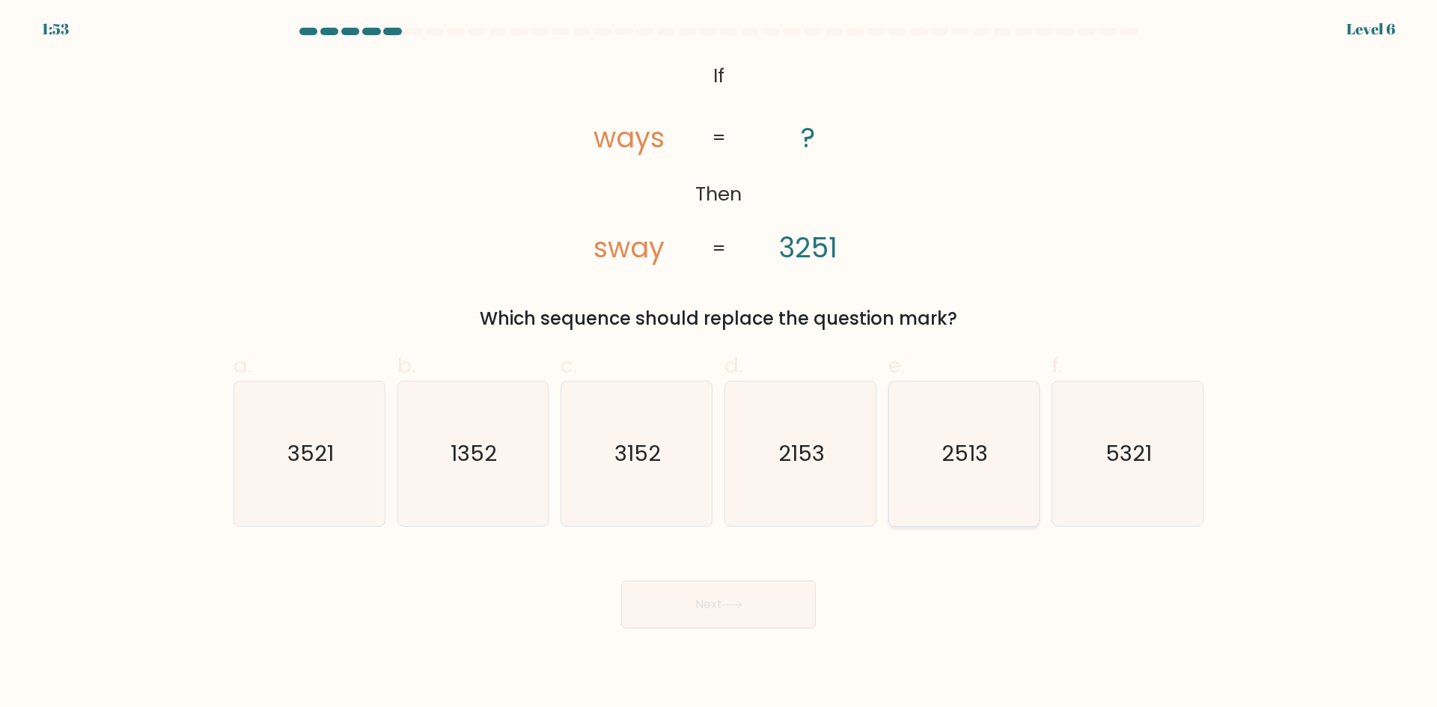
click at [941, 434] on icon "2513" at bounding box center [963, 454] width 144 height 144
click at [719, 364] on input "e. 2513" at bounding box center [718, 359] width 1 height 10
radio input "true"
click at [757, 598] on button "Next" at bounding box center [718, 605] width 195 height 48
